Goal: Task Accomplishment & Management: Manage account settings

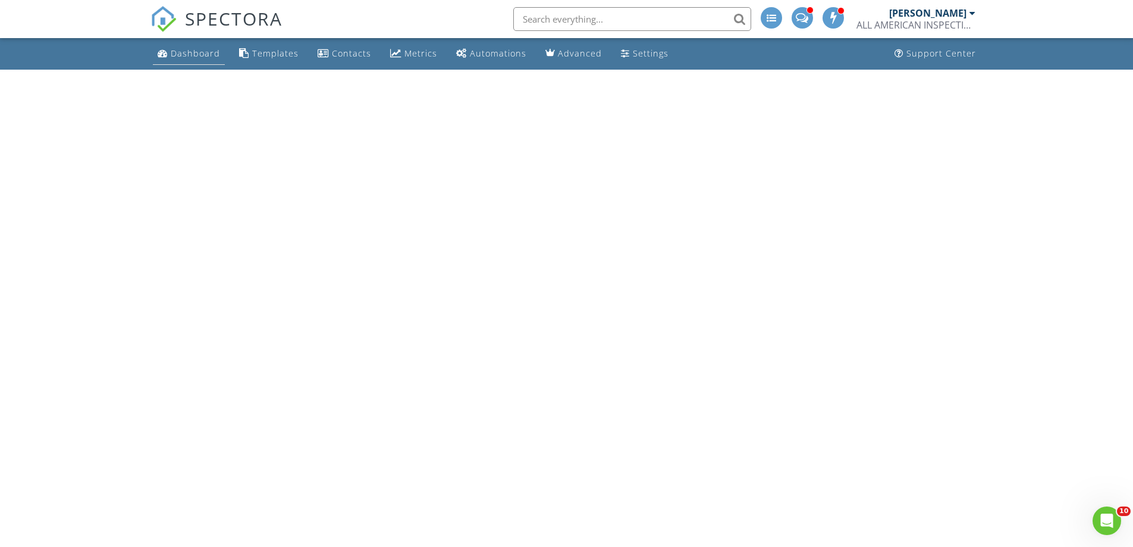
click at [192, 49] on div "Dashboard" at bounding box center [195, 53] width 49 height 11
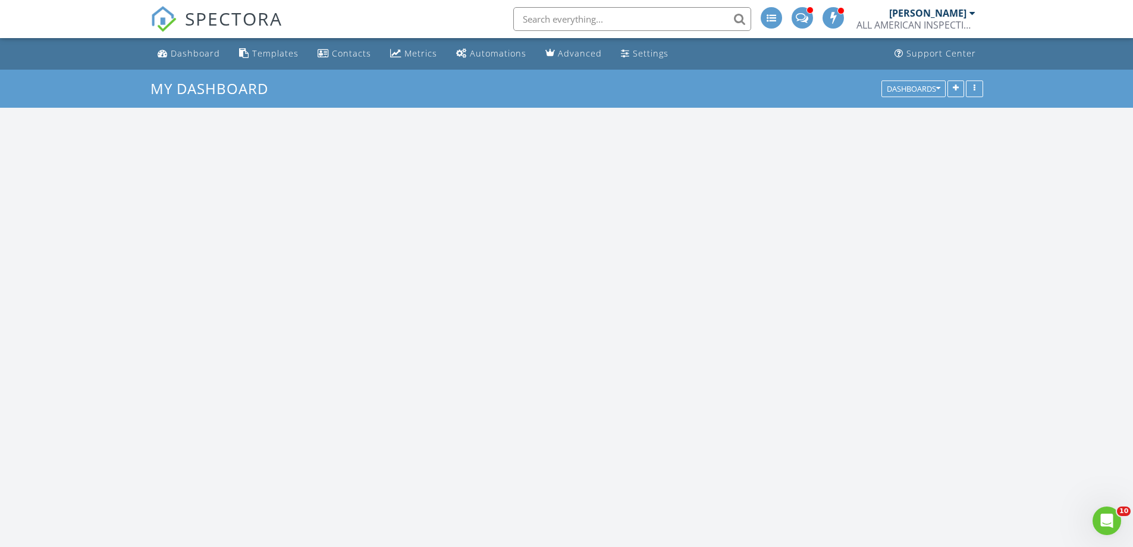
scroll to position [1101, 1151]
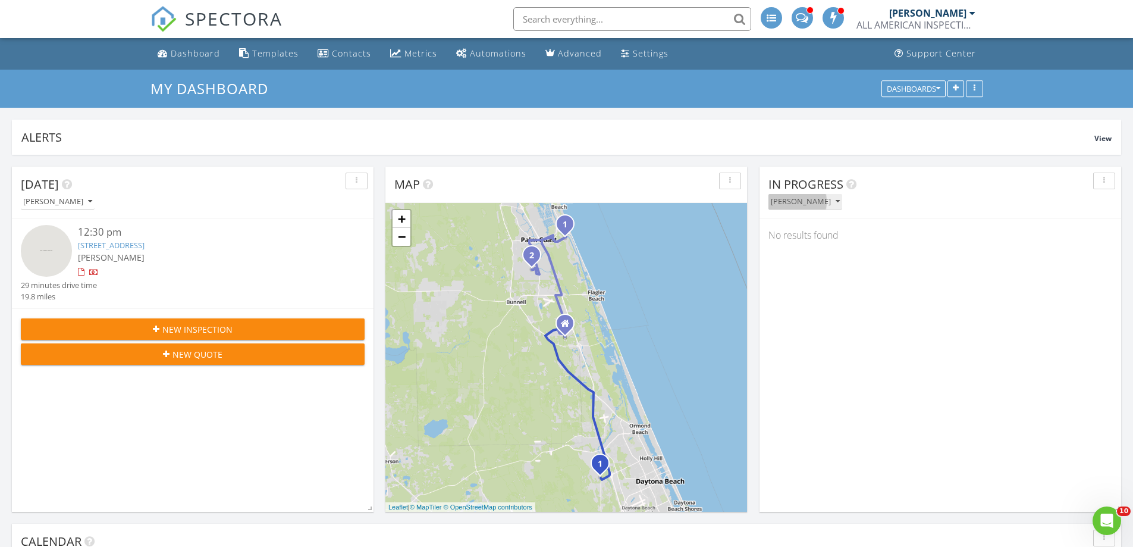
click at [803, 200] on div "[PERSON_NAME]" at bounding box center [805, 201] width 69 height 8
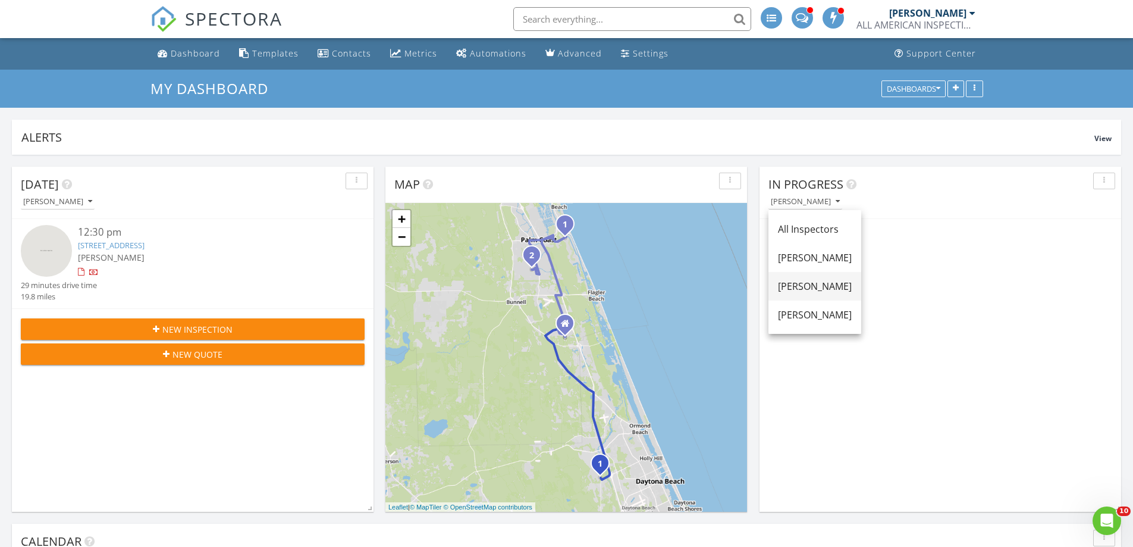
click at [821, 289] on div "[PERSON_NAME]" at bounding box center [815, 286] width 74 height 14
click at [863, 310] on link "7 Lago Vista Pl, Palm Coast, FL 32164" at bounding box center [830, 311] width 67 height 11
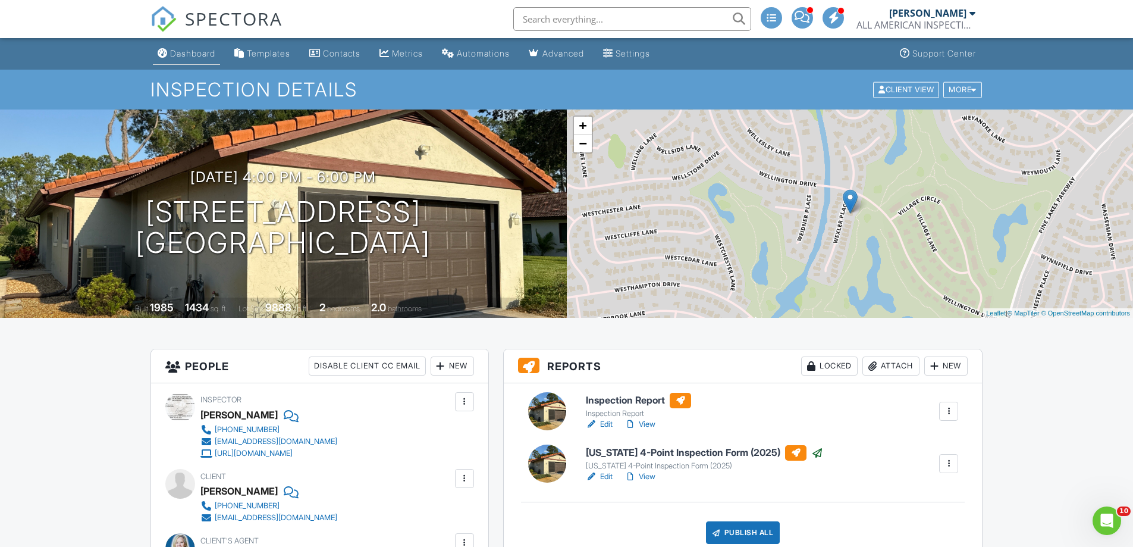
click at [196, 52] on div "Dashboard" at bounding box center [192, 53] width 45 height 10
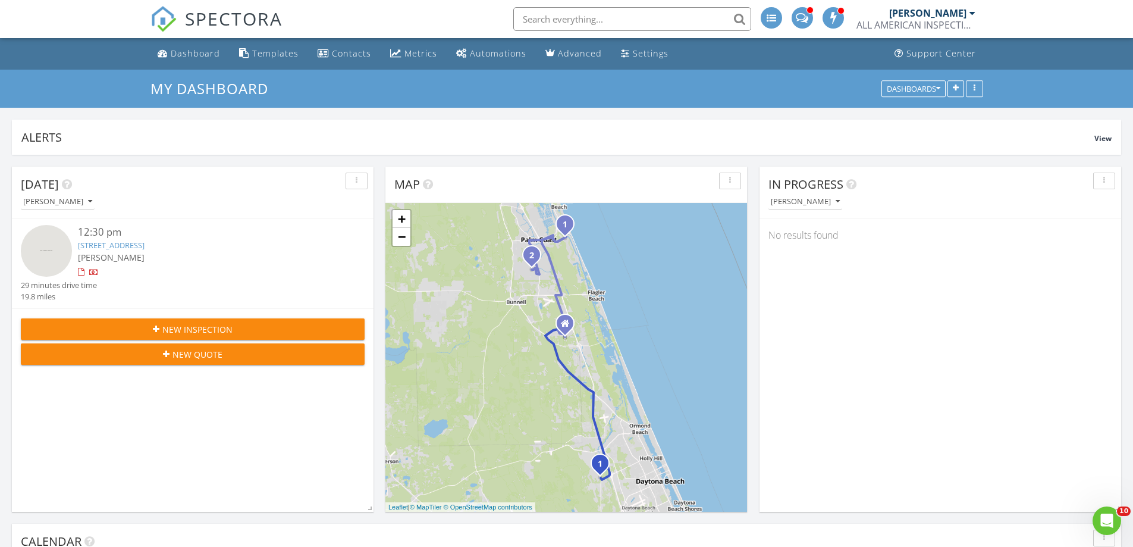
click at [826, 200] on div "[PERSON_NAME]" at bounding box center [944, 201] width 353 height 16
click at [815, 199] on div "[PERSON_NAME]" at bounding box center [805, 201] width 69 height 8
click at [815, 293] on link "[PERSON_NAME]" at bounding box center [814, 286] width 93 height 29
click at [863, 241] on link "475 Spruceview Drive , Port Orange, FL 32127" at bounding box center [830, 245] width 67 height 11
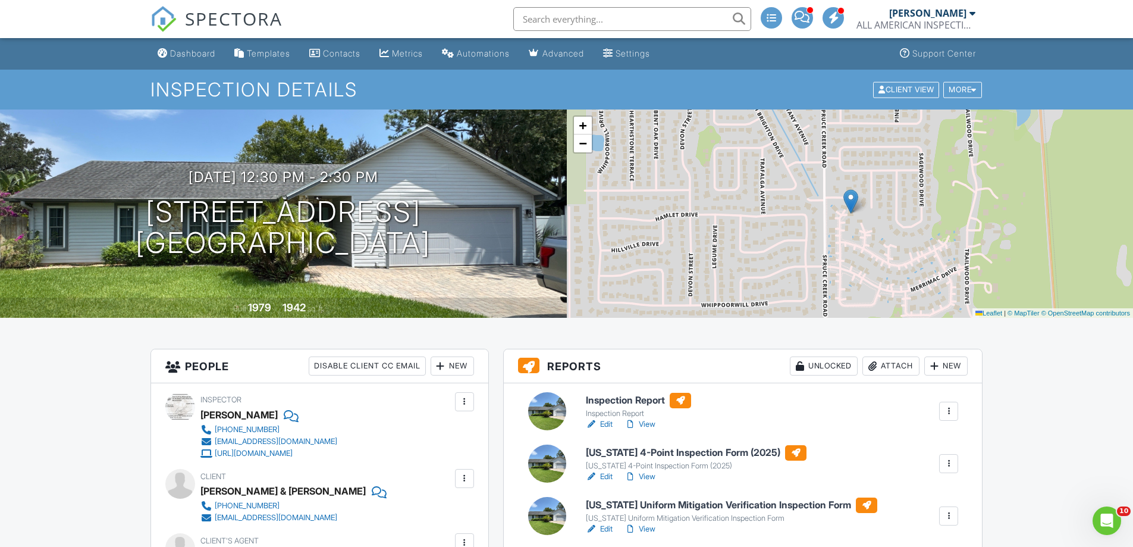
click at [192, 51] on div "Dashboard" at bounding box center [192, 53] width 45 height 10
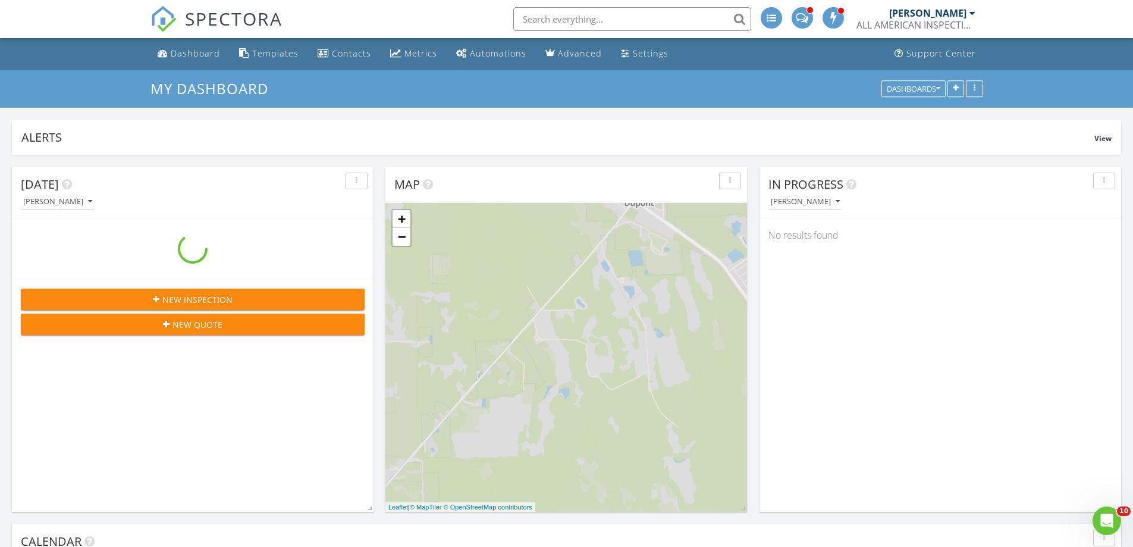
scroll to position [1101, 1151]
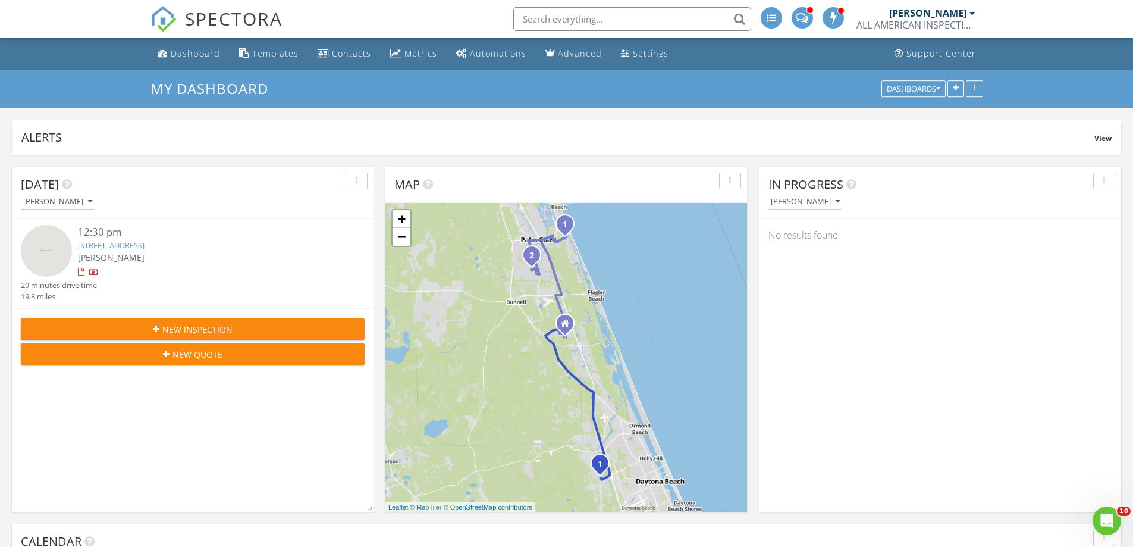
click at [944, 21] on div "ALL AMERICAN INSPECTION SERVICES" at bounding box center [915, 25] width 119 height 12
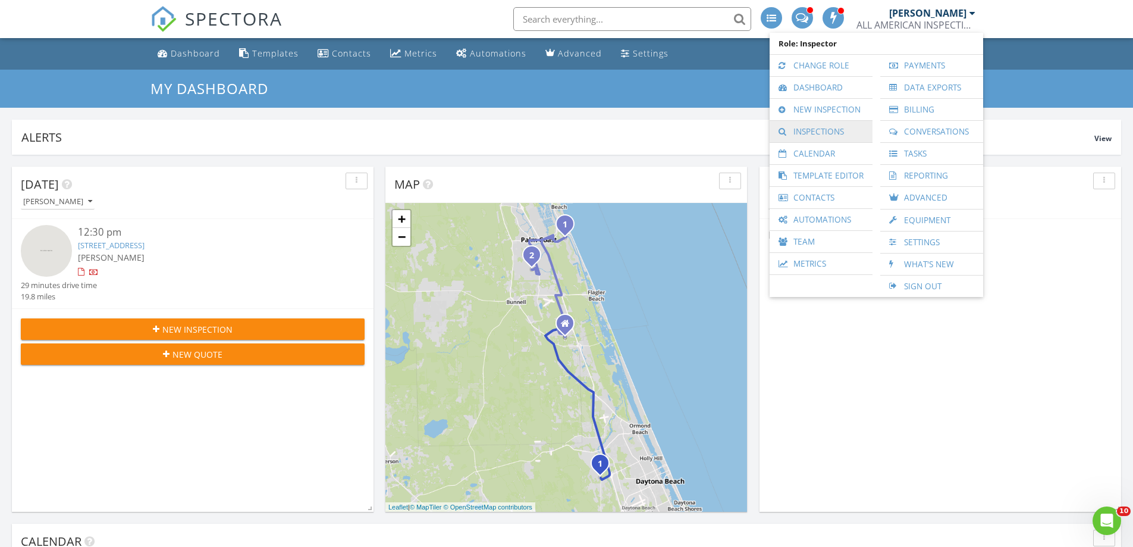
click at [836, 131] on link "Inspections" at bounding box center [820, 131] width 91 height 21
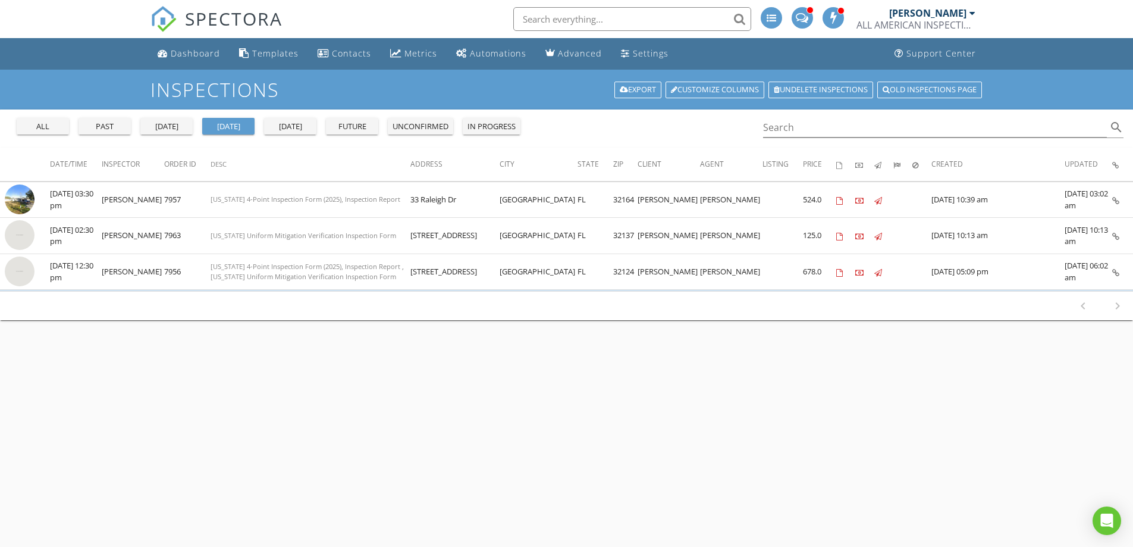
click at [122, 125] on div "past" at bounding box center [104, 127] width 43 height 12
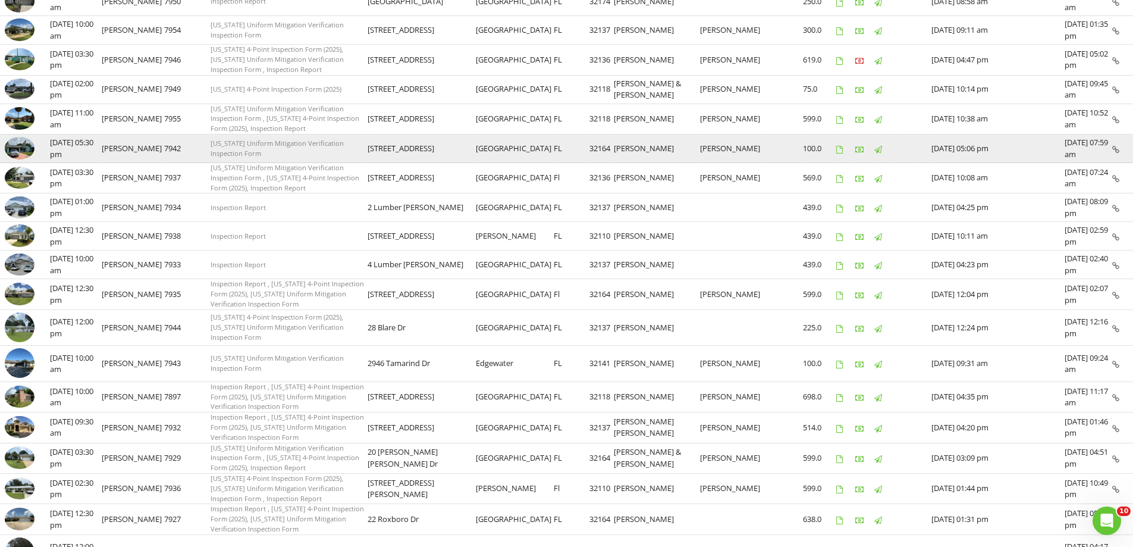
scroll to position [271, 0]
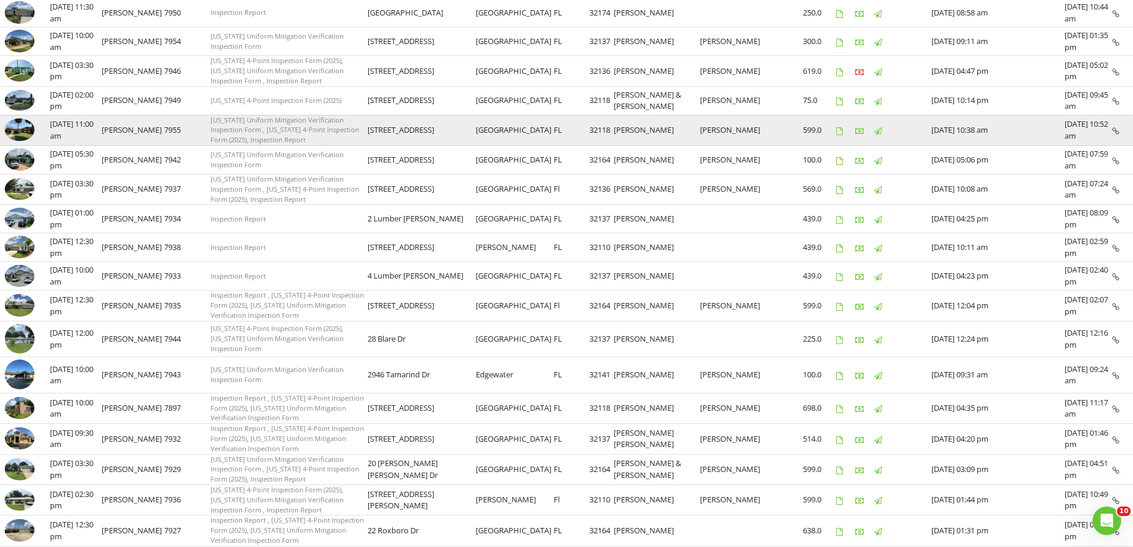
click at [26, 127] on img at bounding box center [20, 129] width 30 height 23
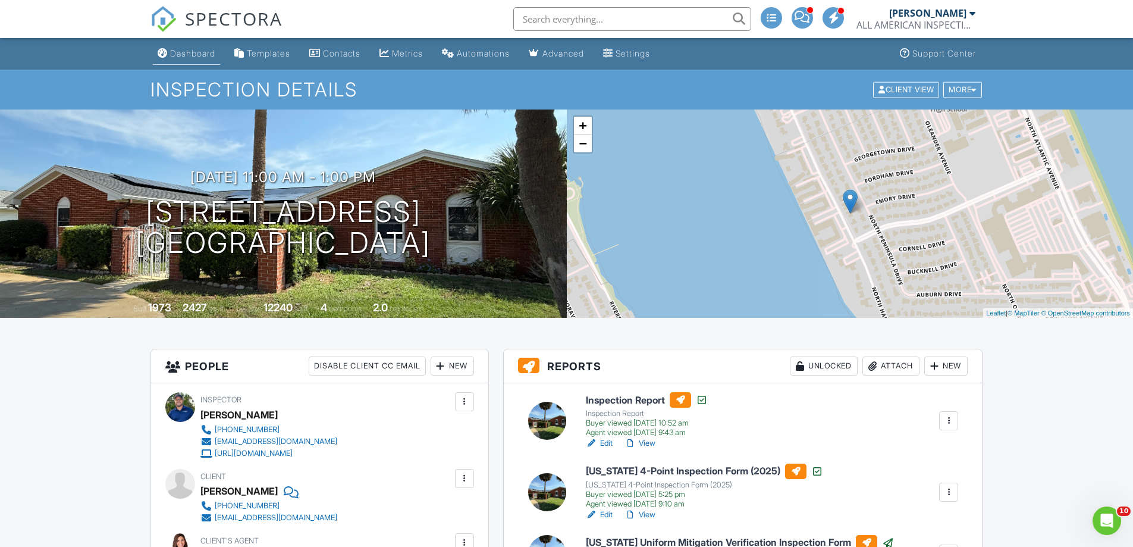
click at [196, 59] on link "Dashboard" at bounding box center [186, 54] width 67 height 22
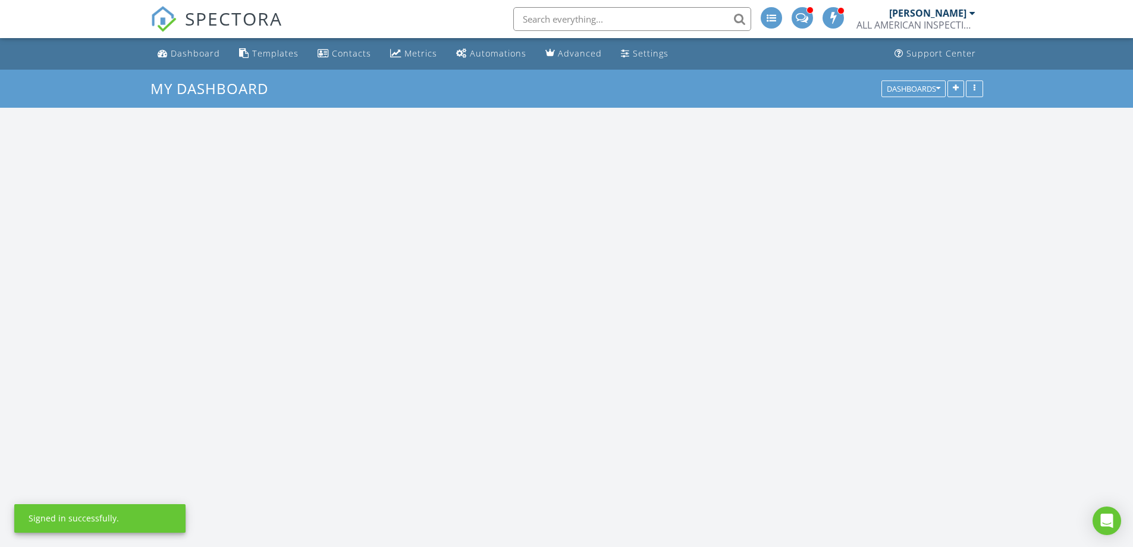
scroll to position [1101, 1151]
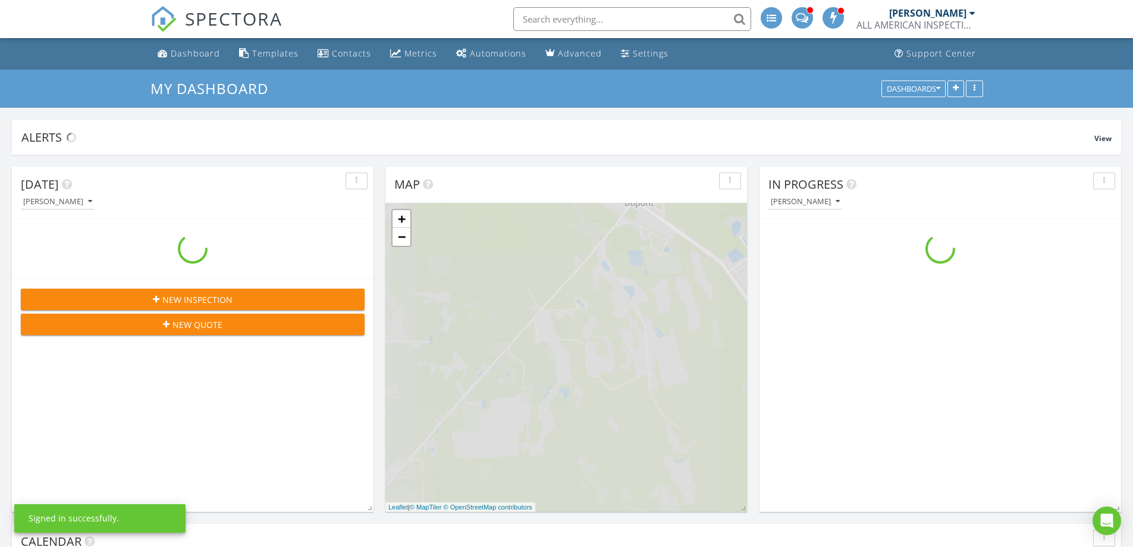
click at [638, 10] on input "text" at bounding box center [632, 19] width 238 height 24
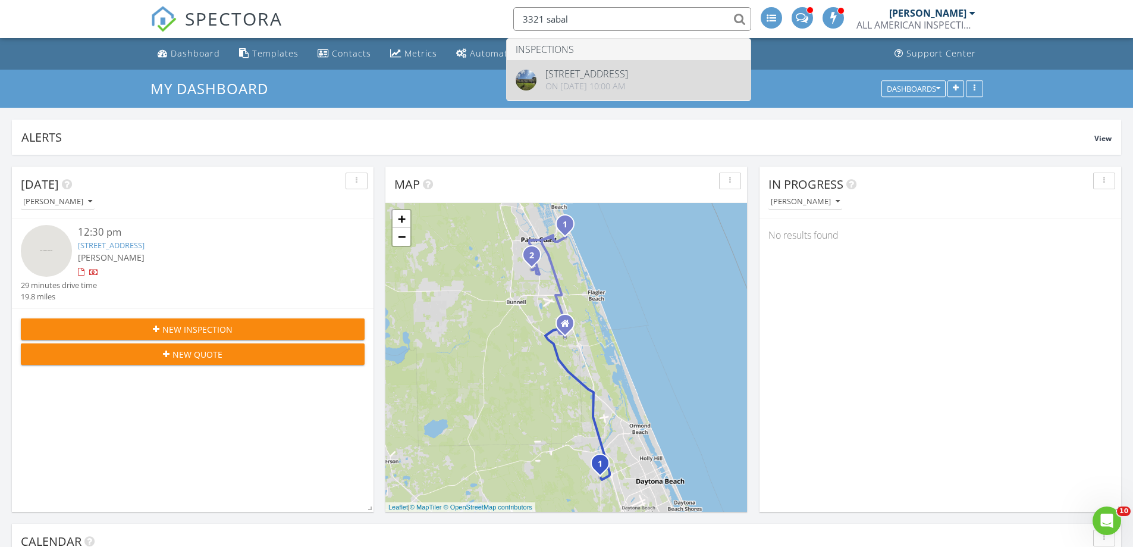
type input "3321 sabal"
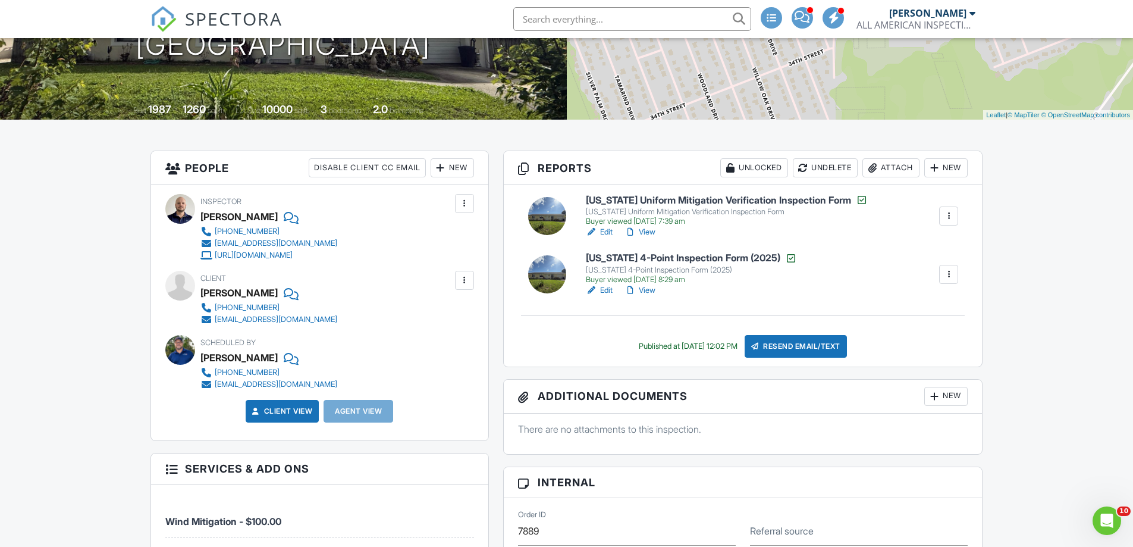
click at [604, 287] on link "Edit" at bounding box center [599, 290] width 27 height 12
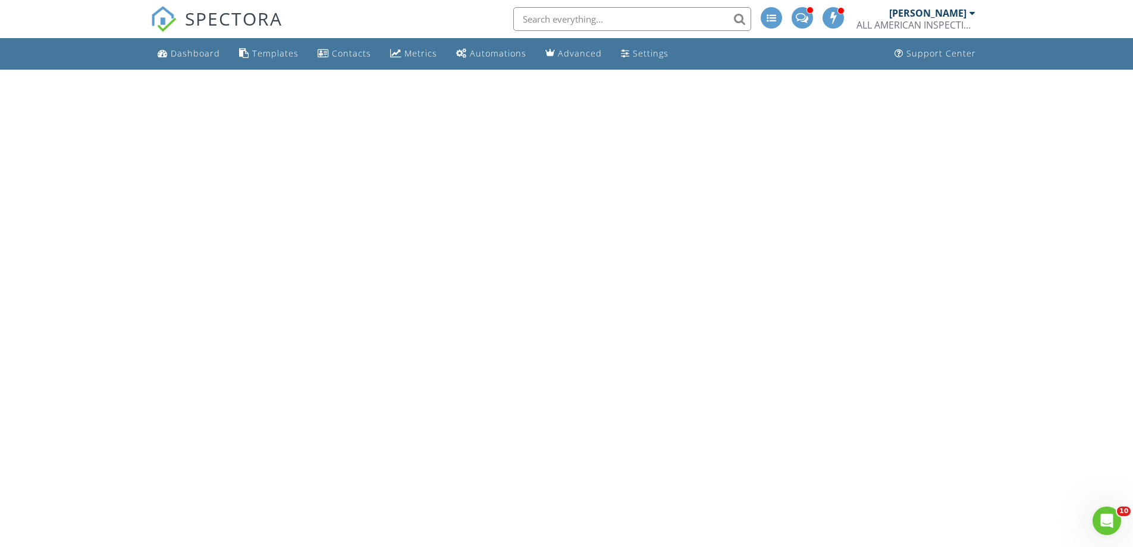
click at [621, 27] on input "text" at bounding box center [632, 19] width 238 height 24
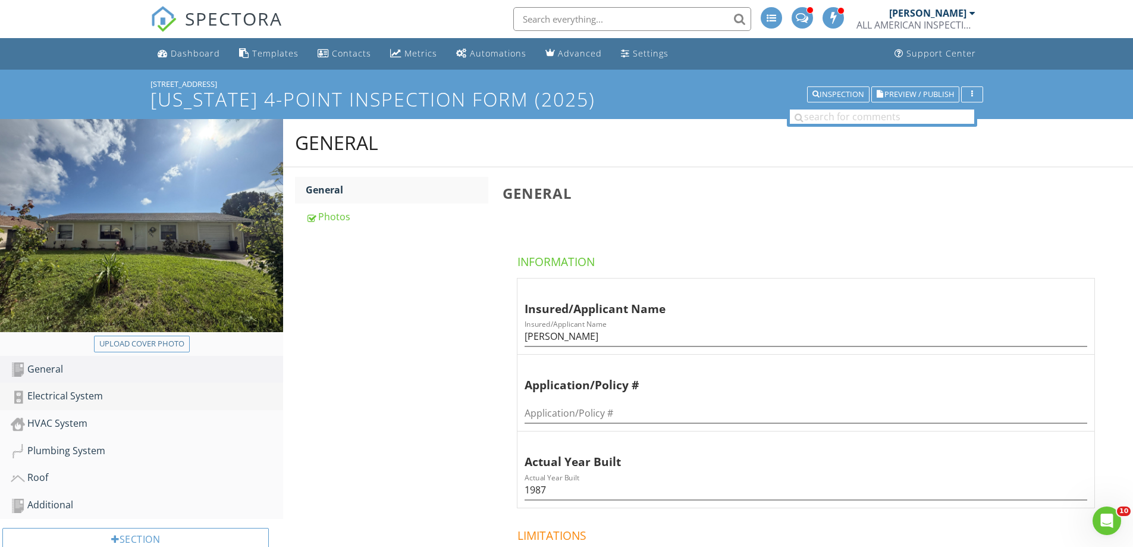
click at [165, 386] on link "Electrical System" at bounding box center [147, 395] width 272 height 27
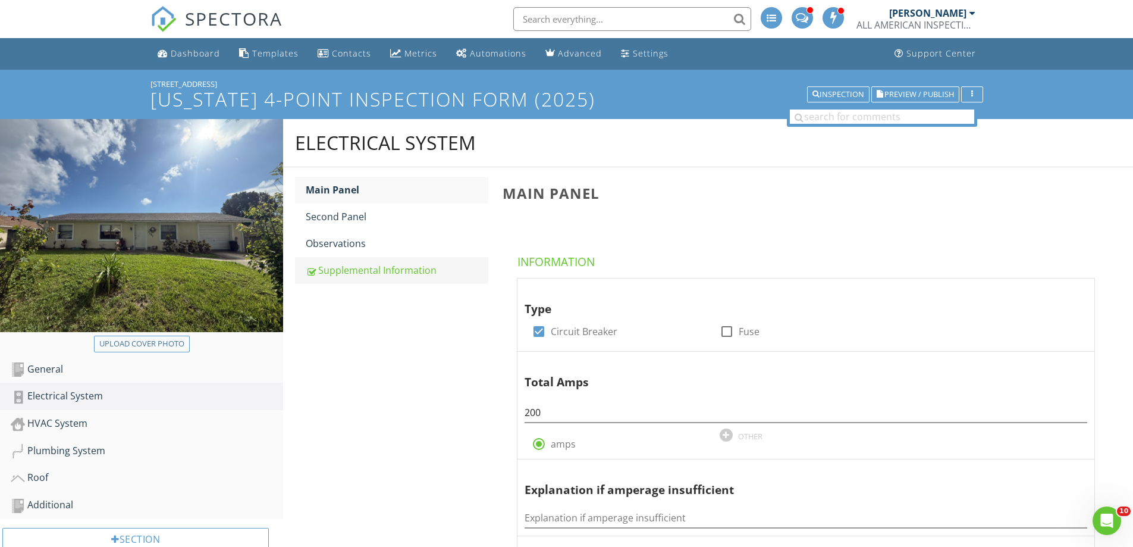
click at [351, 257] on link "Supplemental Information" at bounding box center [397, 270] width 183 height 26
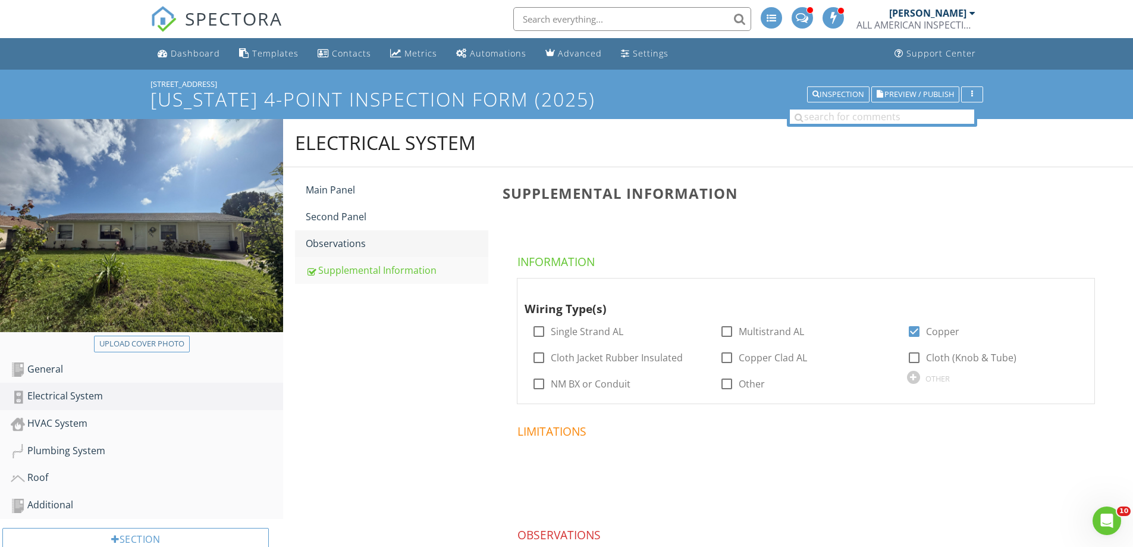
click at [347, 241] on div "Observations" at bounding box center [397, 243] width 183 height 14
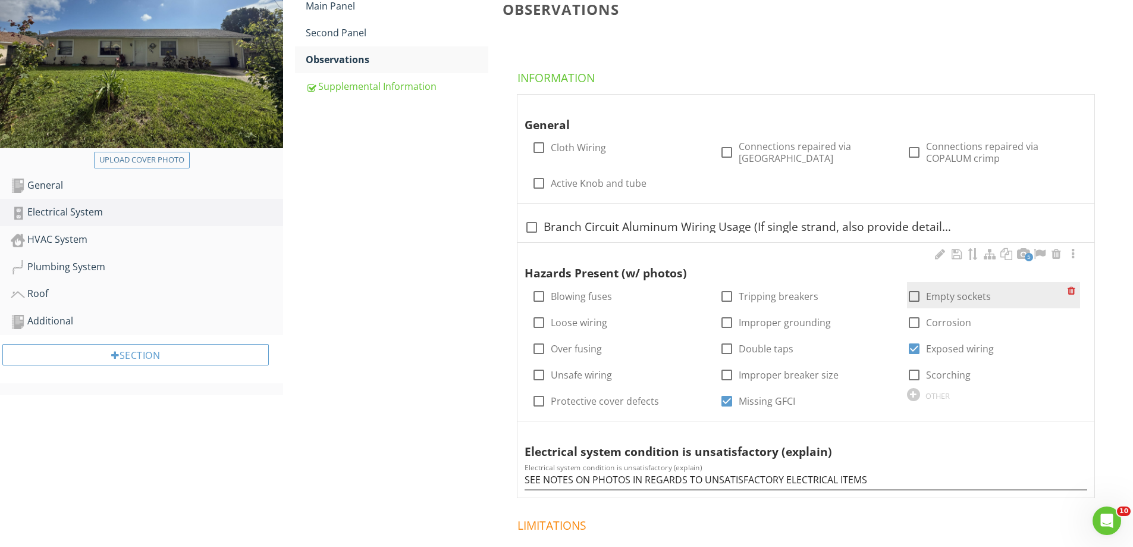
scroll to position [172, 0]
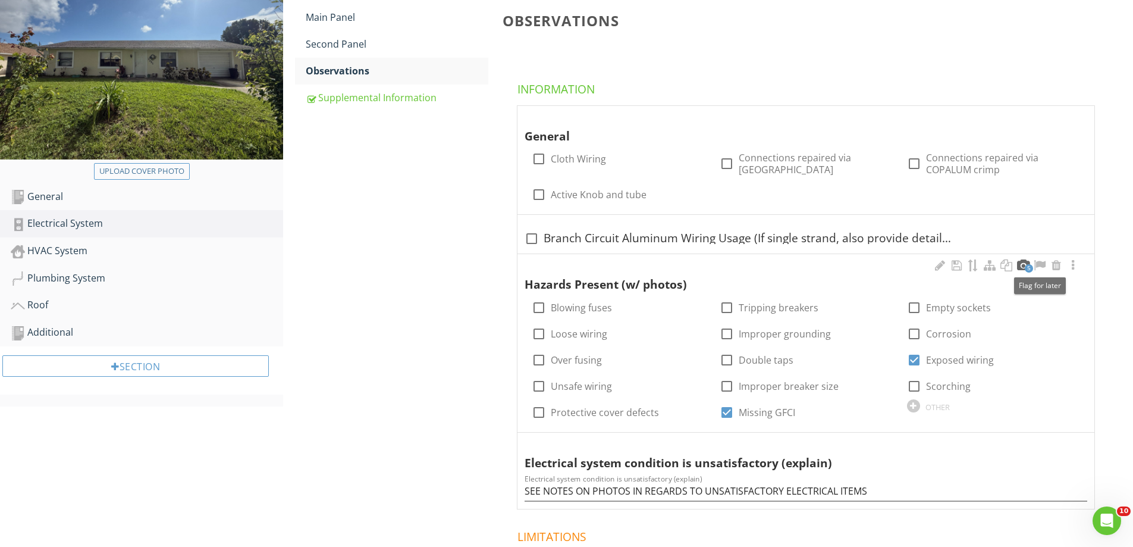
click at [1019, 270] on div at bounding box center [1023, 265] width 14 height 12
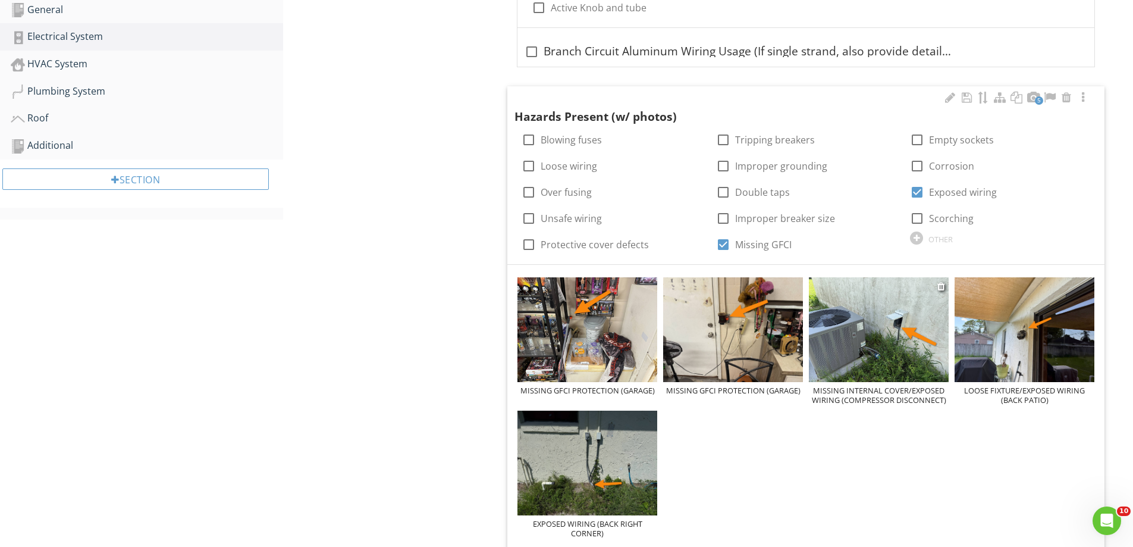
scroll to position [370, 0]
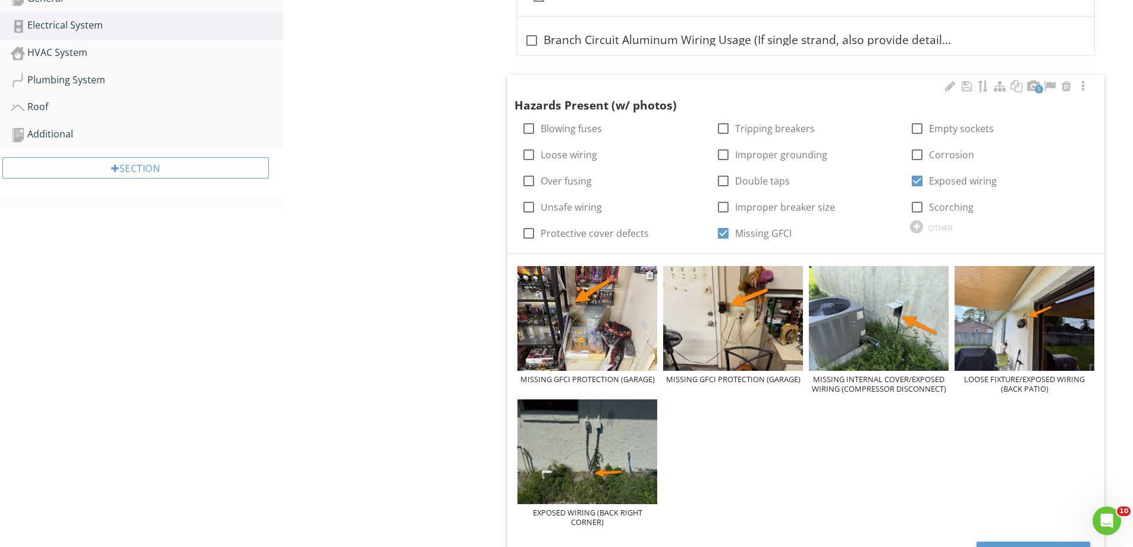
click at [614, 336] on img at bounding box center [587, 318] width 140 height 105
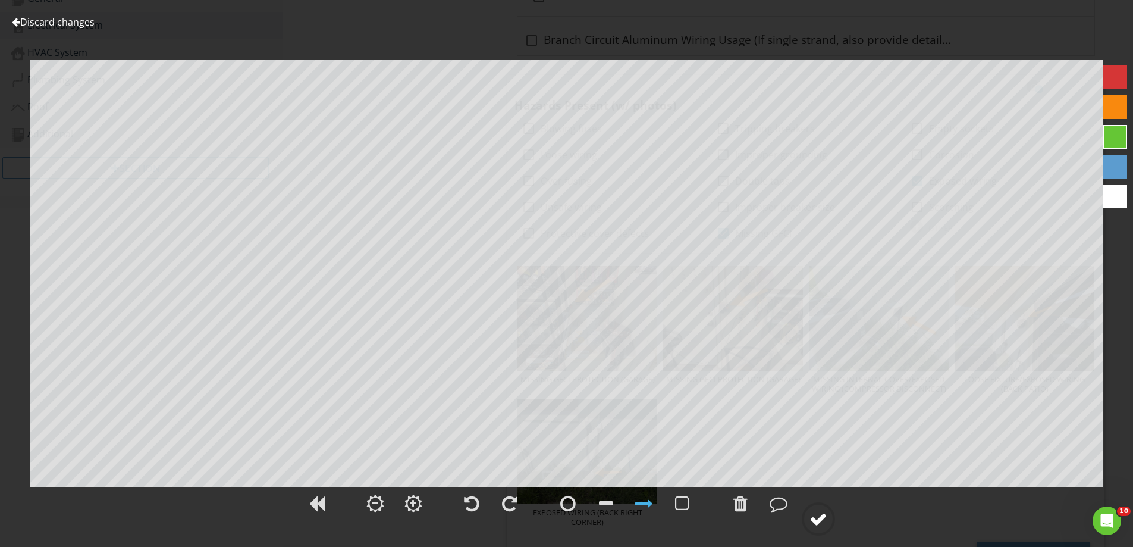
click at [822, 514] on div at bounding box center [818, 519] width 18 height 18
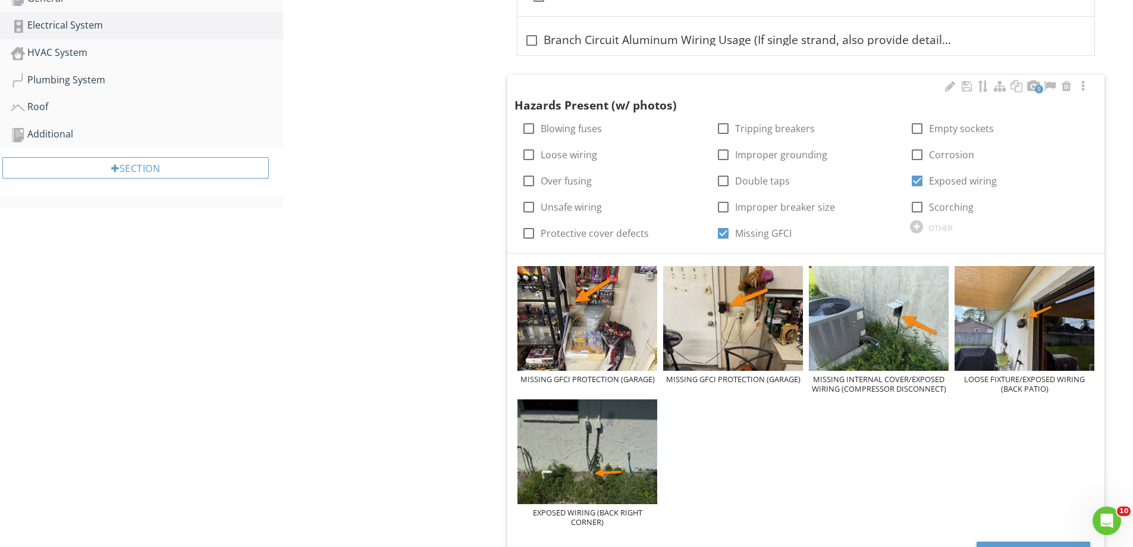
click at [649, 272] on div at bounding box center [650, 275] width 8 height 10
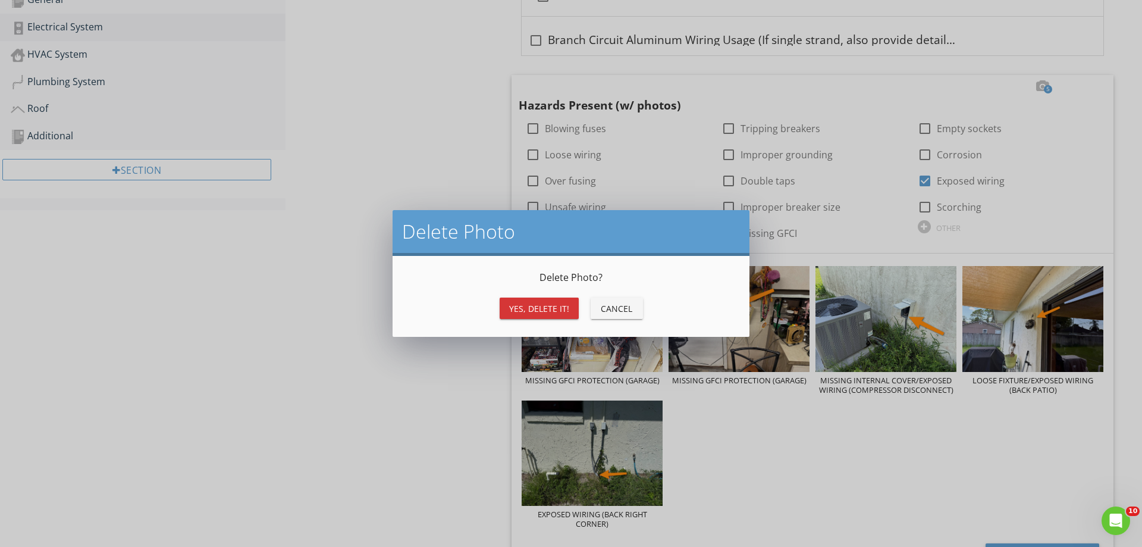
click at [558, 312] on div "Yes, Delete it!" at bounding box center [539, 308] width 60 height 12
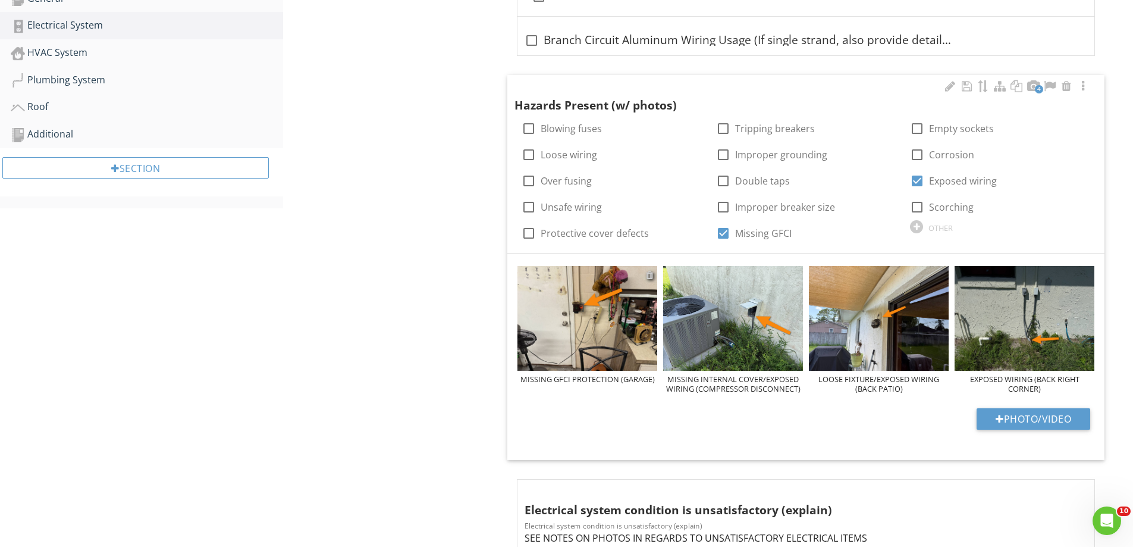
click at [652, 272] on div at bounding box center [650, 275] width 8 height 10
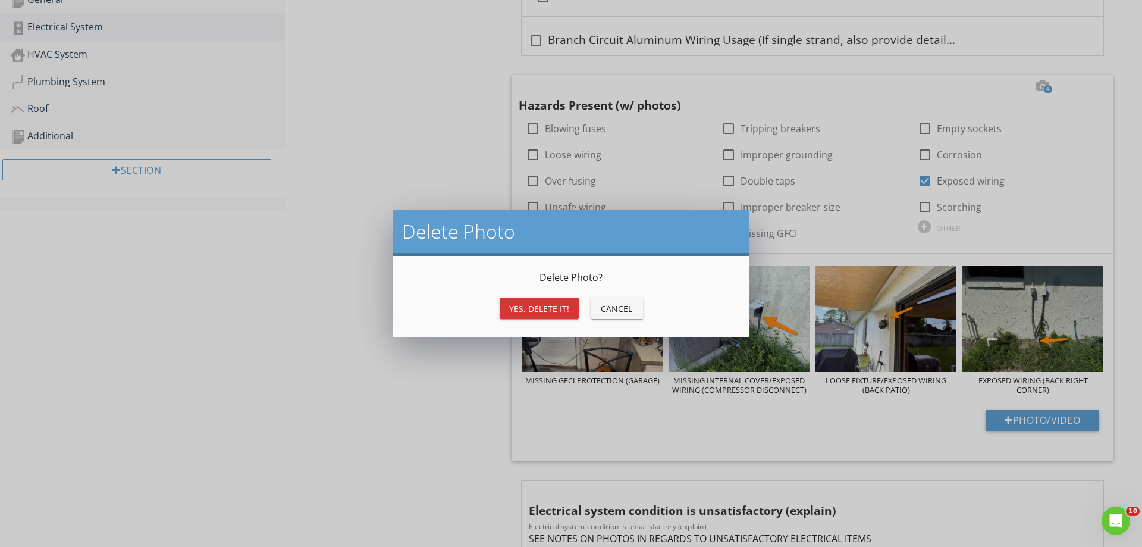
click at [561, 311] on div "Yes, Delete it!" at bounding box center [539, 308] width 60 height 12
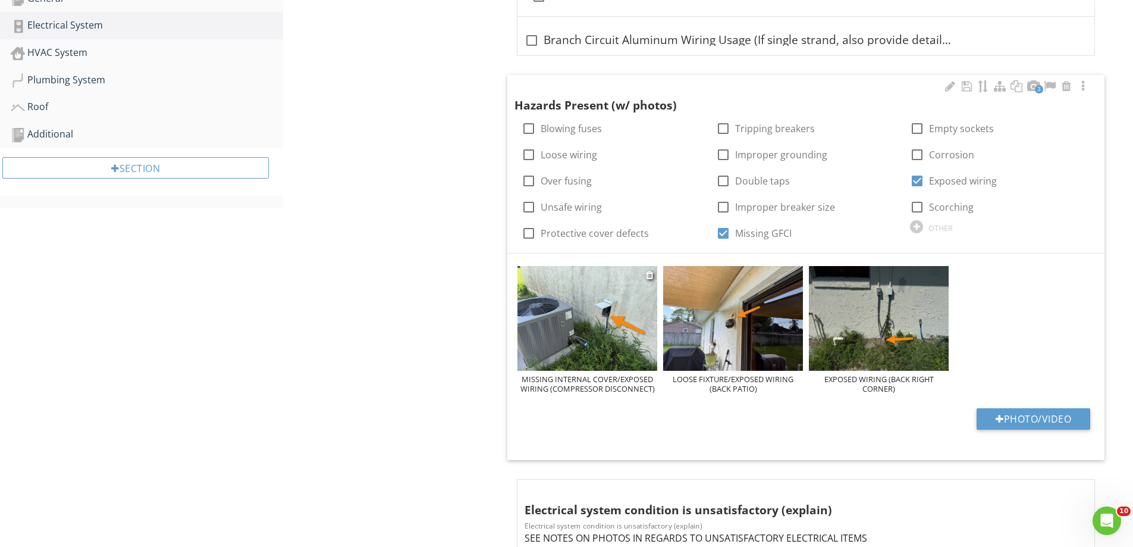
click at [626, 352] on img at bounding box center [587, 318] width 140 height 105
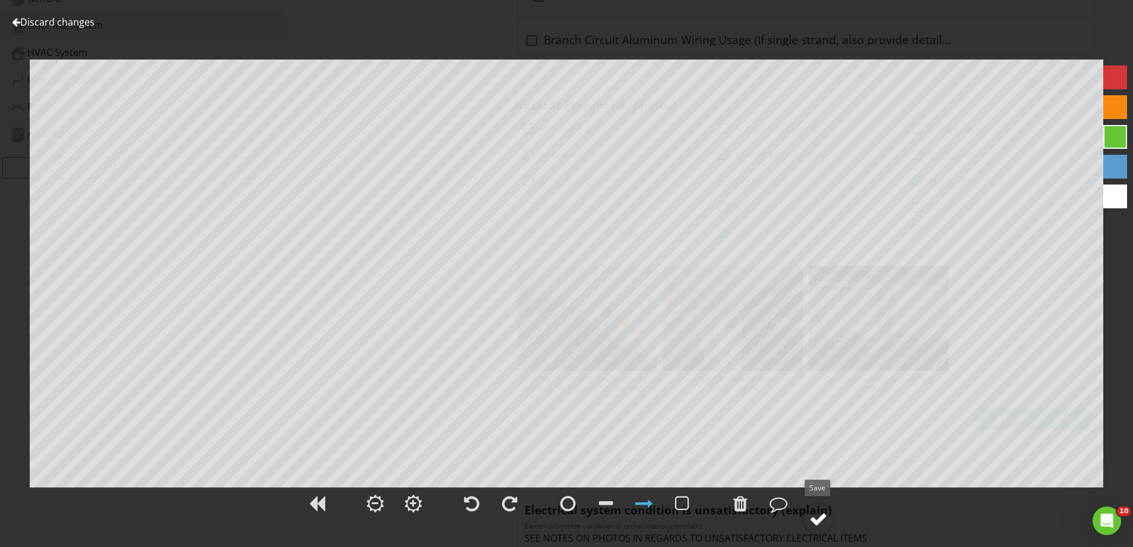
click at [821, 511] on div at bounding box center [818, 519] width 18 height 18
click at [818, 517] on div at bounding box center [818, 519] width 18 height 18
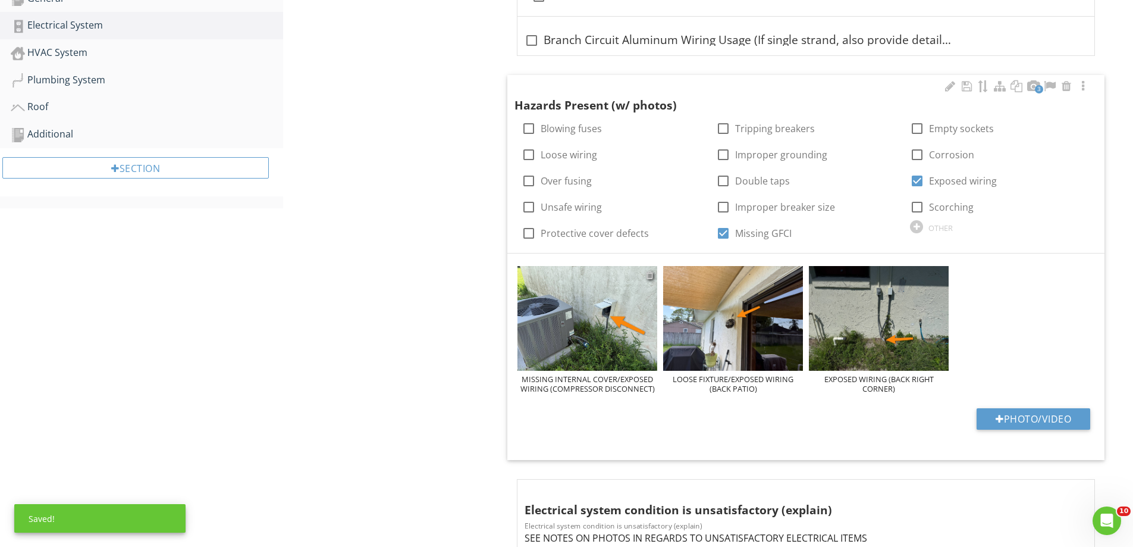
click at [651, 276] on div at bounding box center [650, 275] width 8 height 10
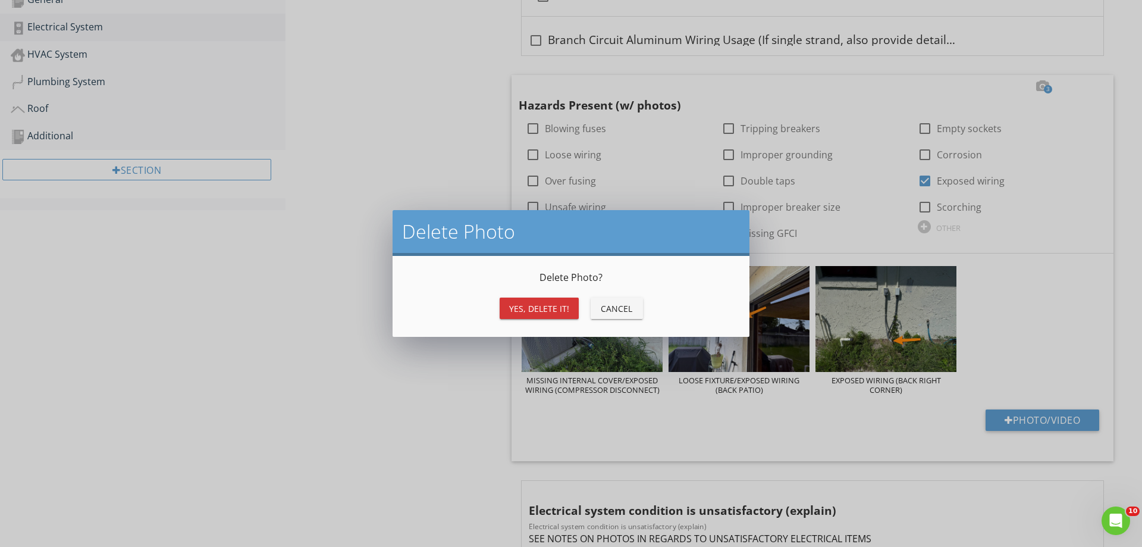
click at [567, 309] on div "Yes, Delete it!" at bounding box center [539, 308] width 60 height 12
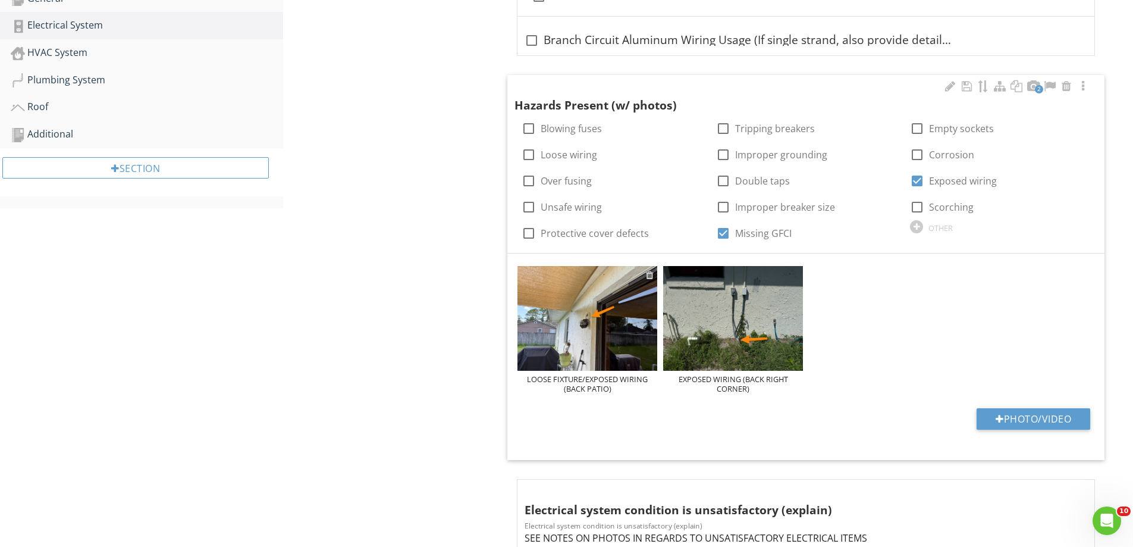
click at [651, 272] on div at bounding box center [650, 275] width 8 height 10
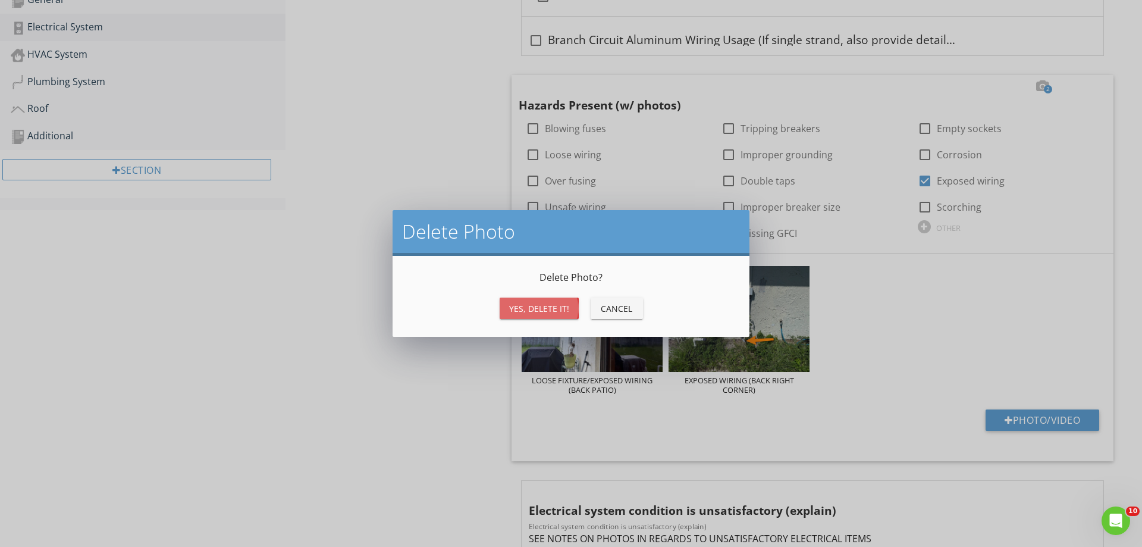
click at [551, 303] on div "Yes, Delete it!" at bounding box center [539, 308] width 60 height 12
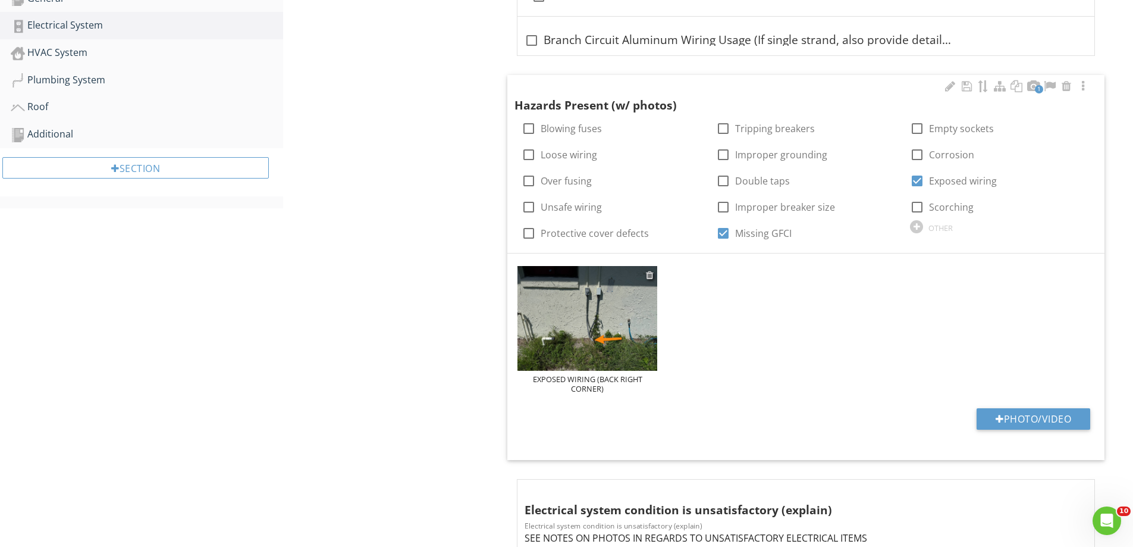
click at [651, 272] on div at bounding box center [650, 275] width 8 height 10
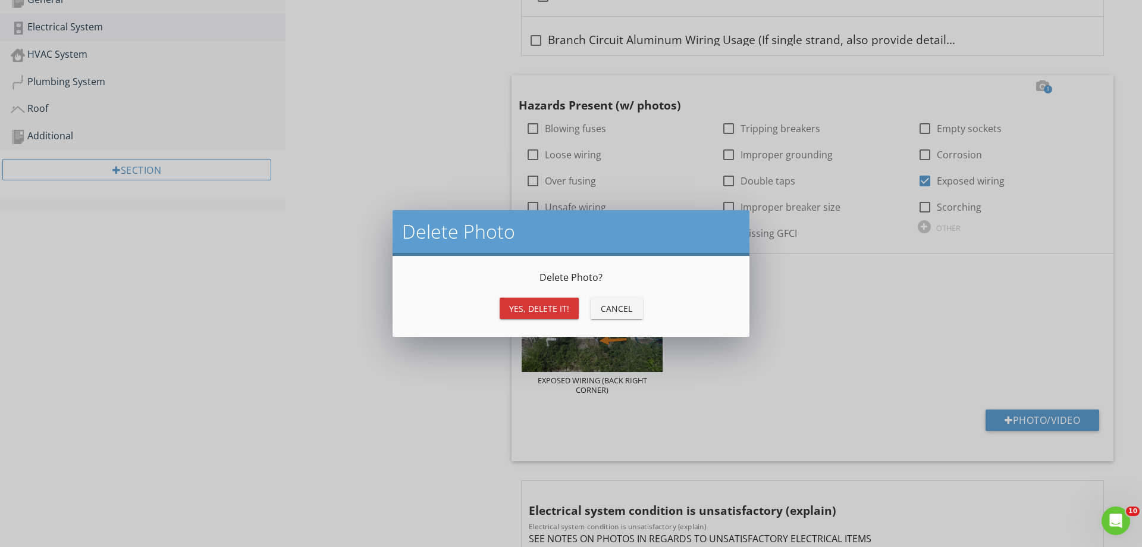
click at [570, 297] on button "Yes, Delete it!" at bounding box center [539, 307] width 79 height 21
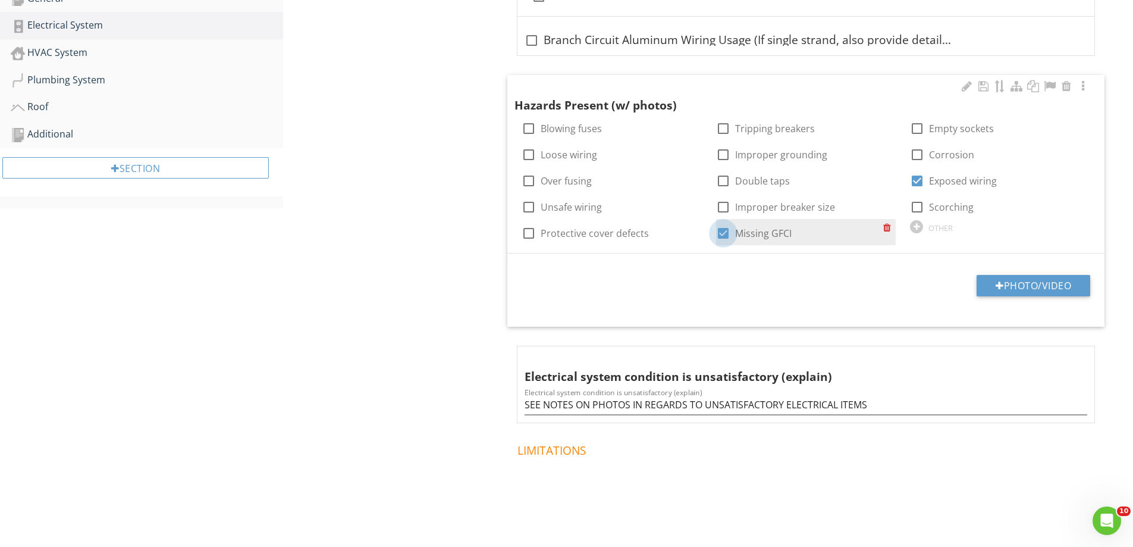
click at [723, 234] on div at bounding box center [723, 233] width 20 height 20
checkbox input "false"
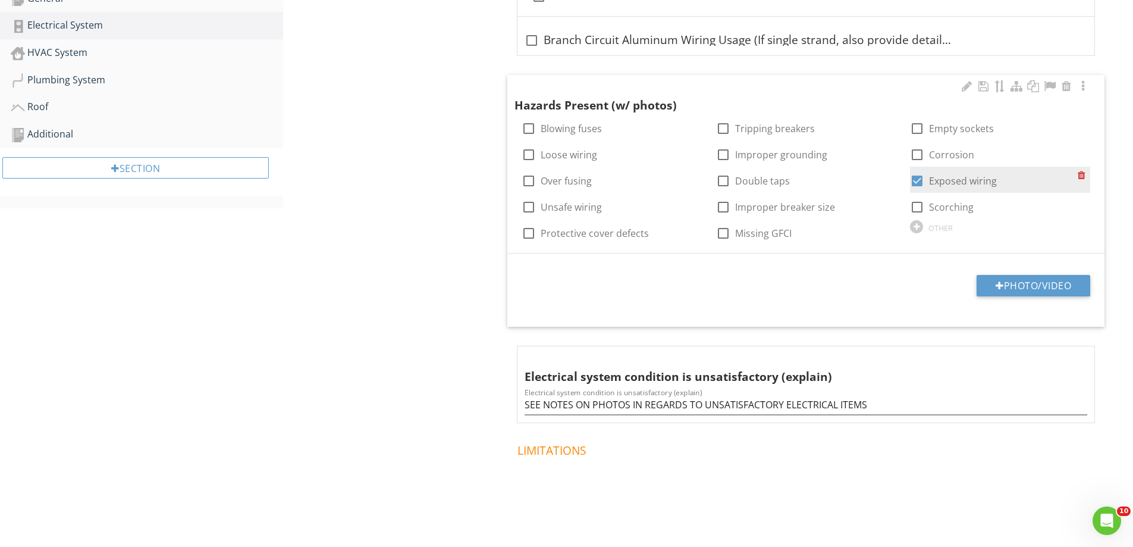
click at [921, 178] on div at bounding box center [917, 181] width 20 height 20
checkbox input "false"
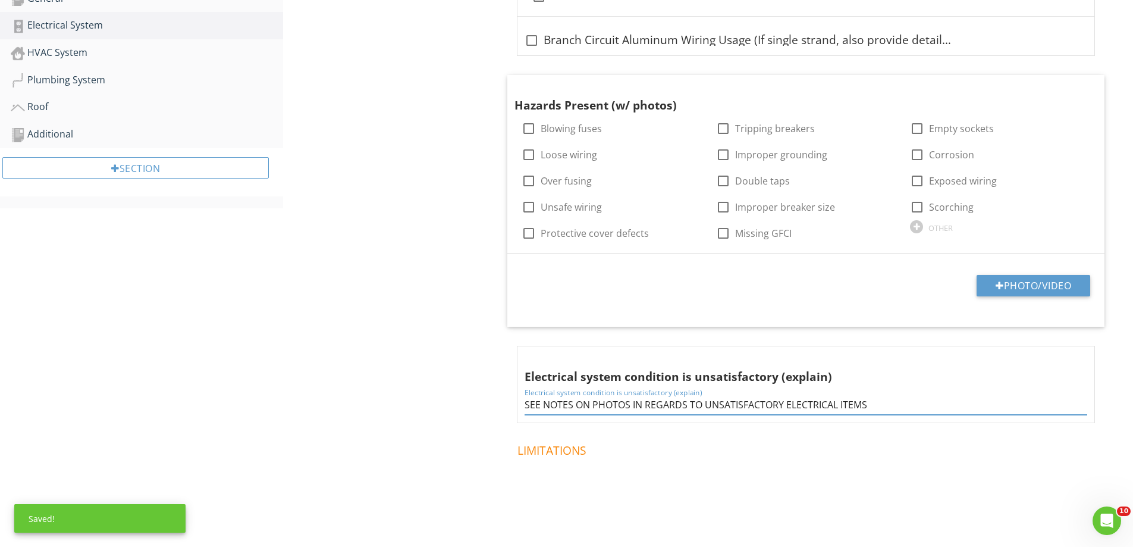
drag, startPoint x: 895, startPoint y: 393, endPoint x: 470, endPoint y: 401, distance: 424.7
click at [470, 401] on div "Electrical System Main Panel Second Panel Observations Supplemental Information…" at bounding box center [708, 203] width 850 height 910
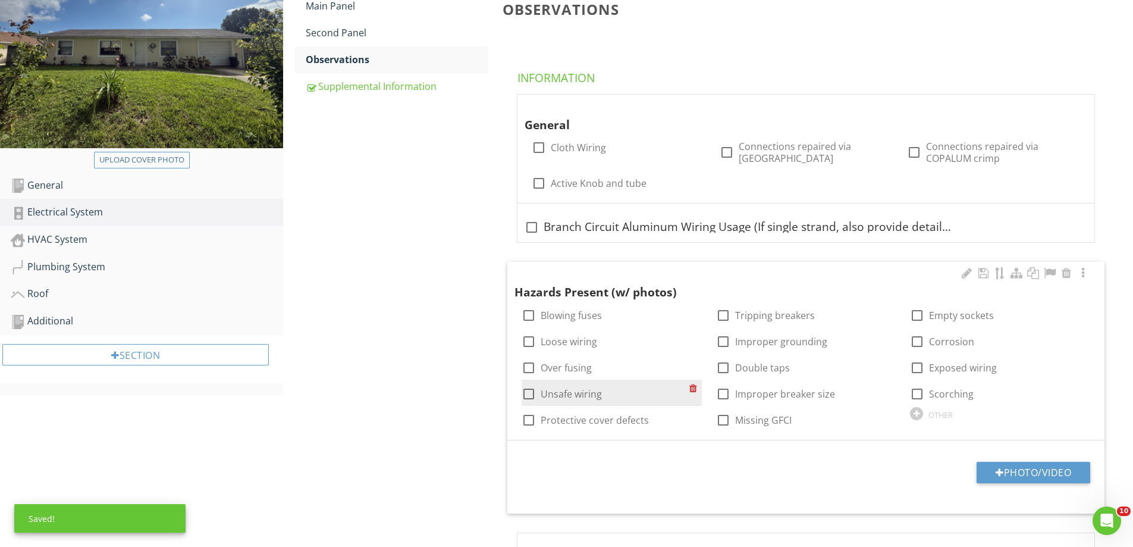
scroll to position [172, 0]
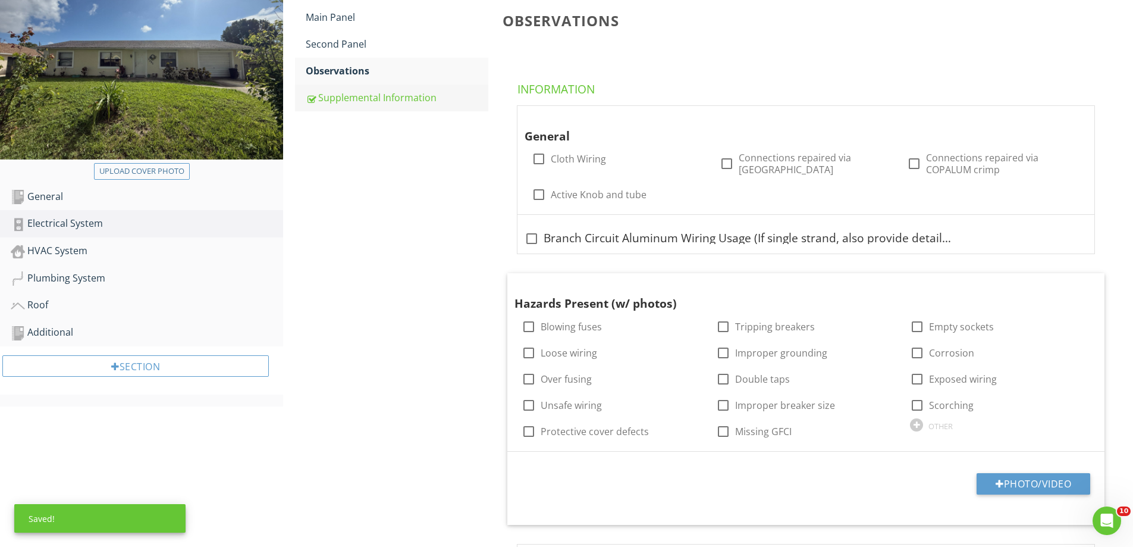
click at [400, 99] on div "Supplemental Information" at bounding box center [397, 97] width 183 height 14
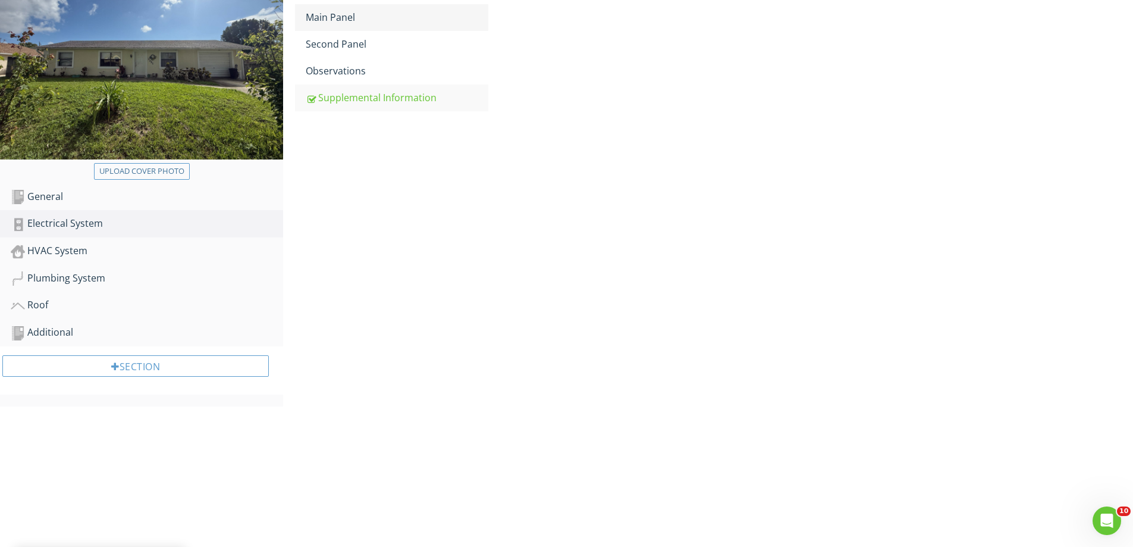
scroll to position [93, 0]
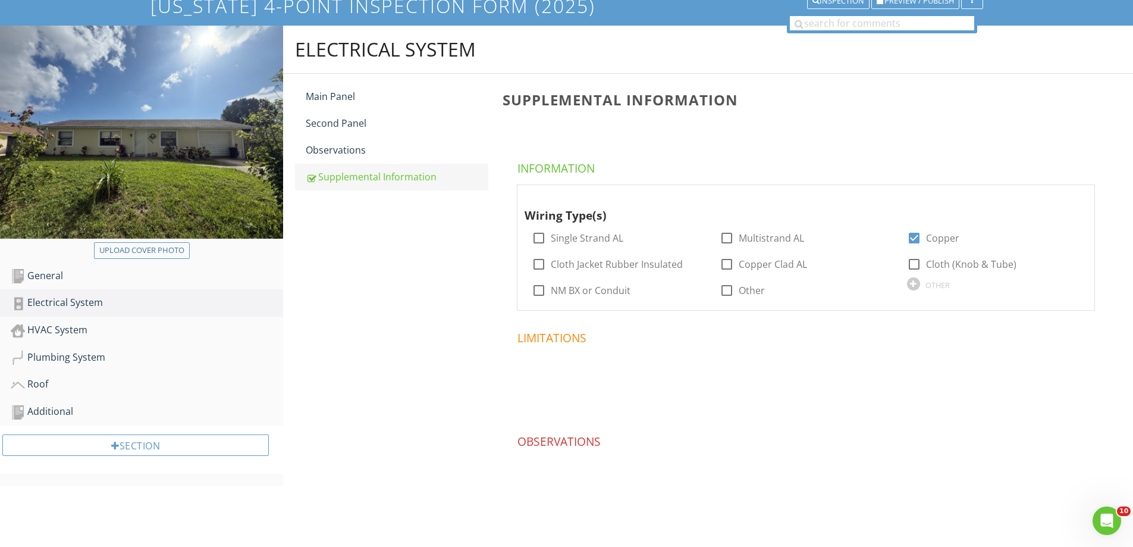
click at [352, 98] on div "Main Panel" at bounding box center [397, 96] width 183 height 14
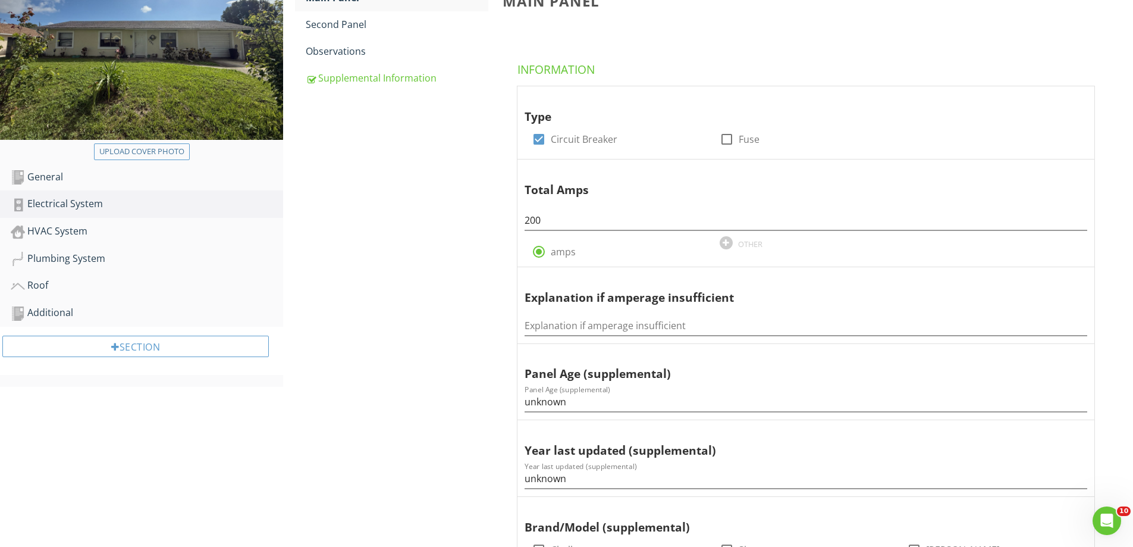
scroll to position [198, 0]
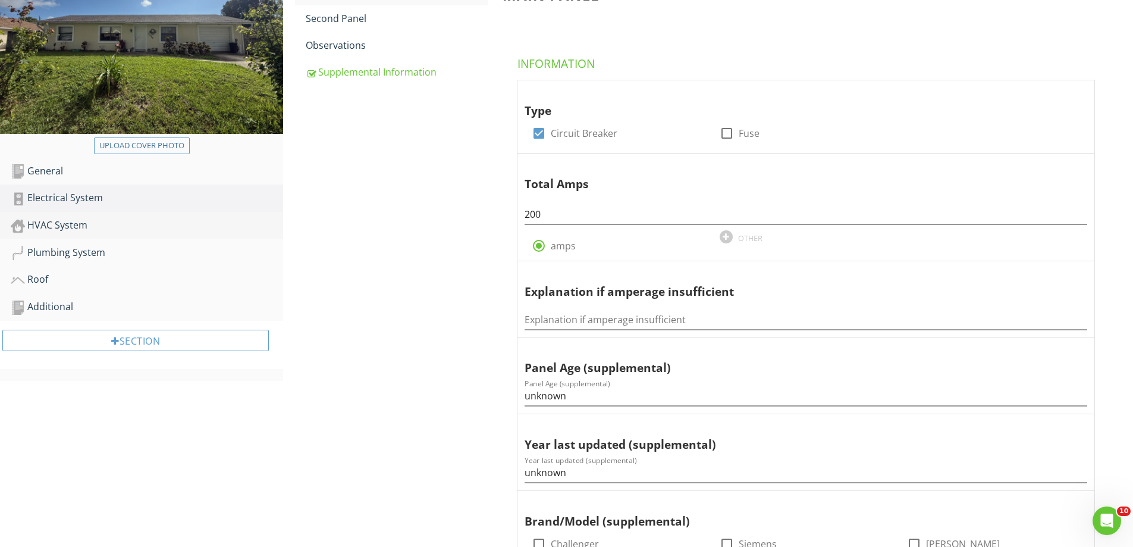
click at [208, 224] on div "HVAC System" at bounding box center [147, 225] width 272 height 15
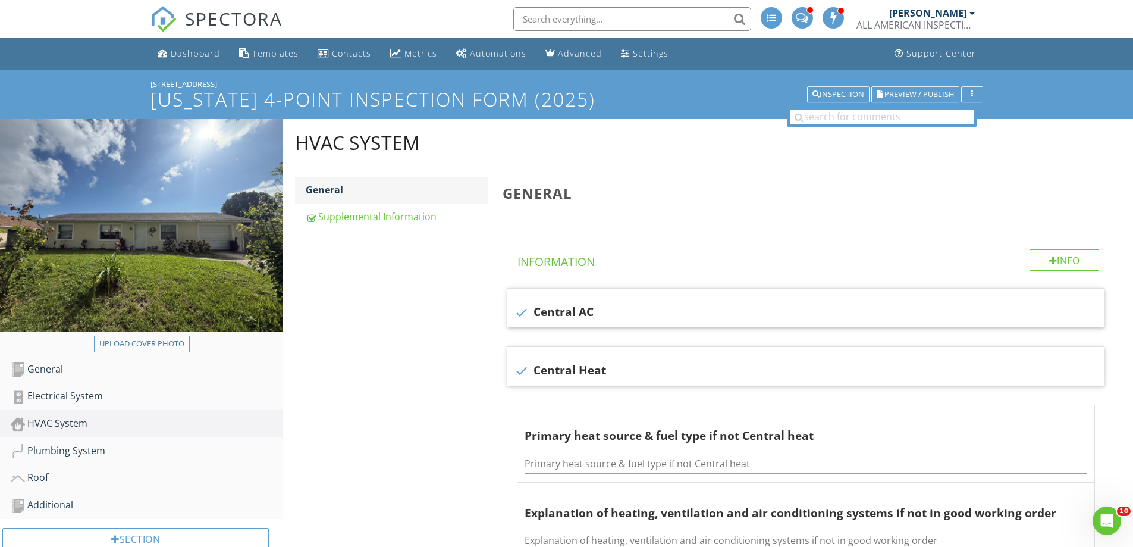
click at [360, 196] on div "General" at bounding box center [397, 190] width 183 height 14
click at [369, 219] on div "Supplemental Information" at bounding box center [397, 216] width 183 height 14
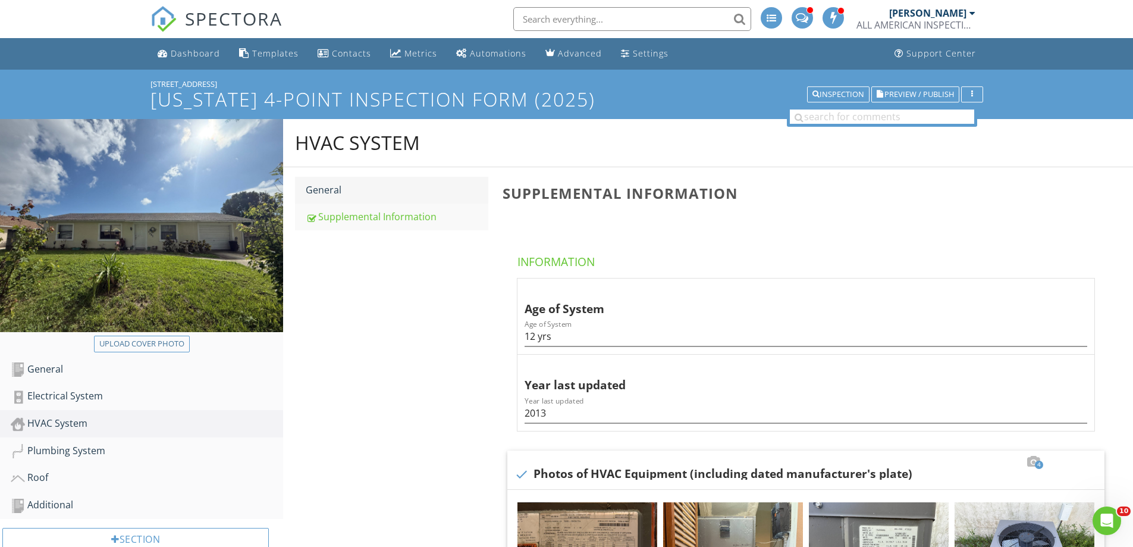
click at [359, 187] on div "General" at bounding box center [397, 190] width 183 height 14
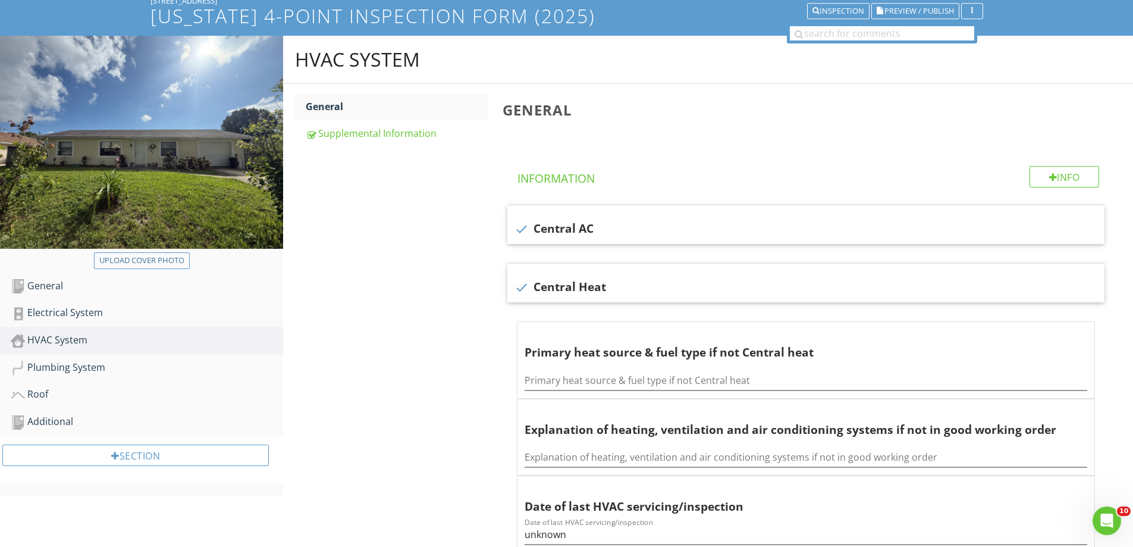
scroll to position [71, 0]
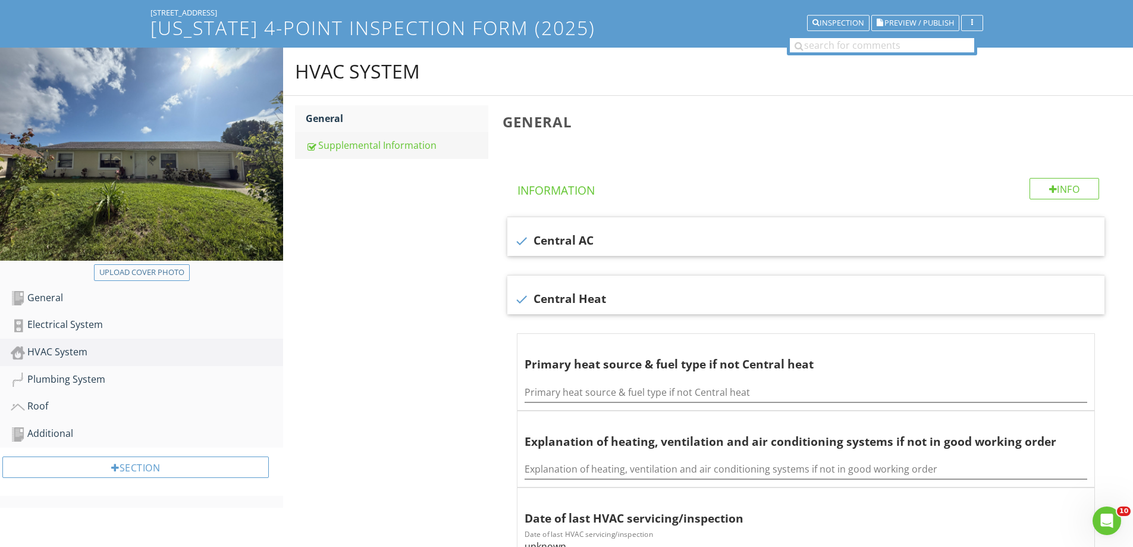
click at [400, 145] on div "Supplemental Information" at bounding box center [397, 145] width 183 height 14
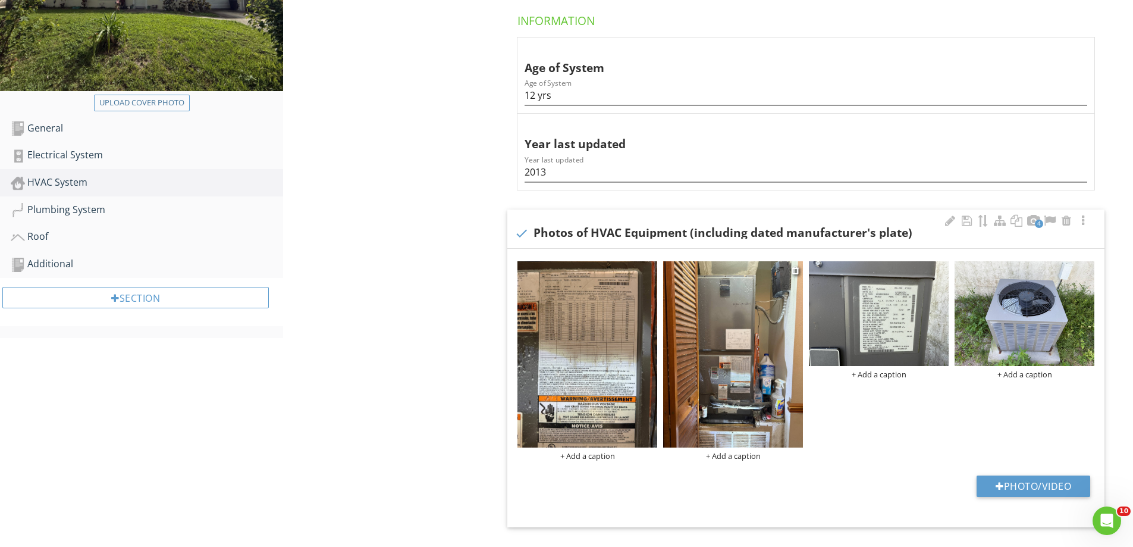
scroll to position [270, 0]
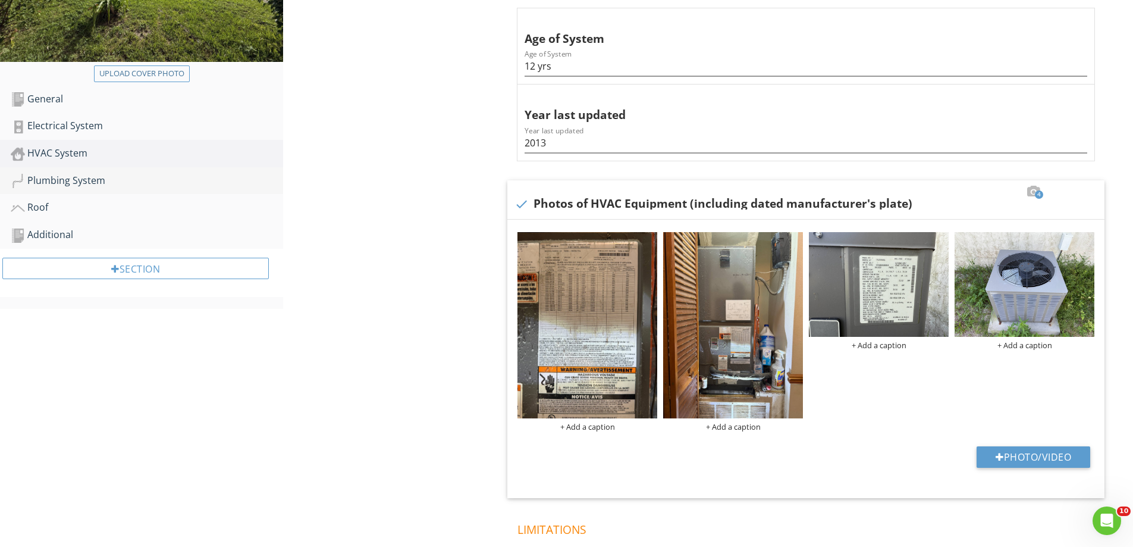
click at [186, 183] on div "Plumbing System" at bounding box center [147, 180] width 272 height 15
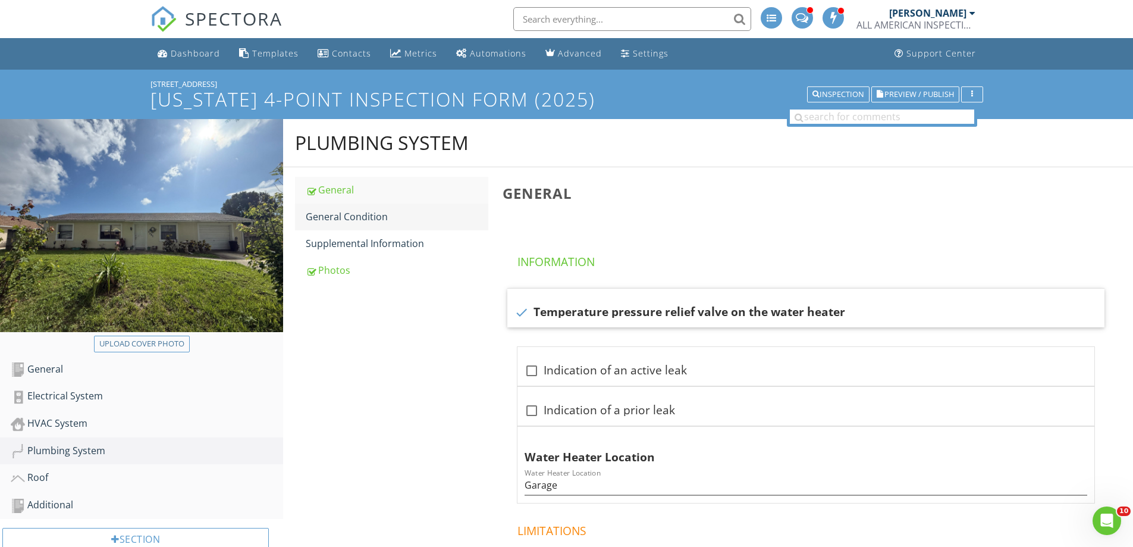
click at [358, 212] on div "General Condition" at bounding box center [397, 216] width 183 height 14
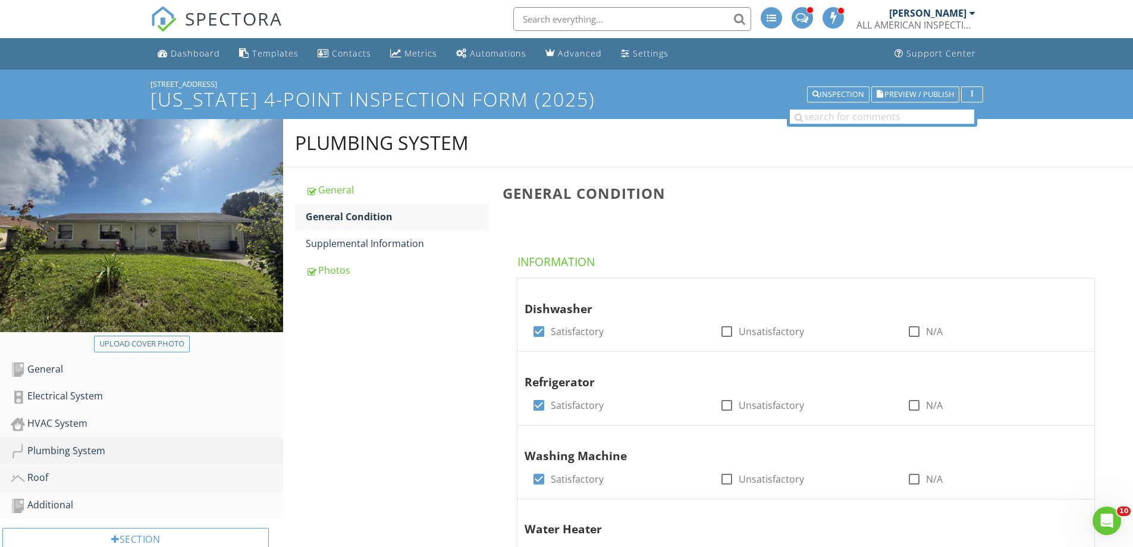
click at [218, 486] on link "Roof" at bounding box center [147, 477] width 272 height 27
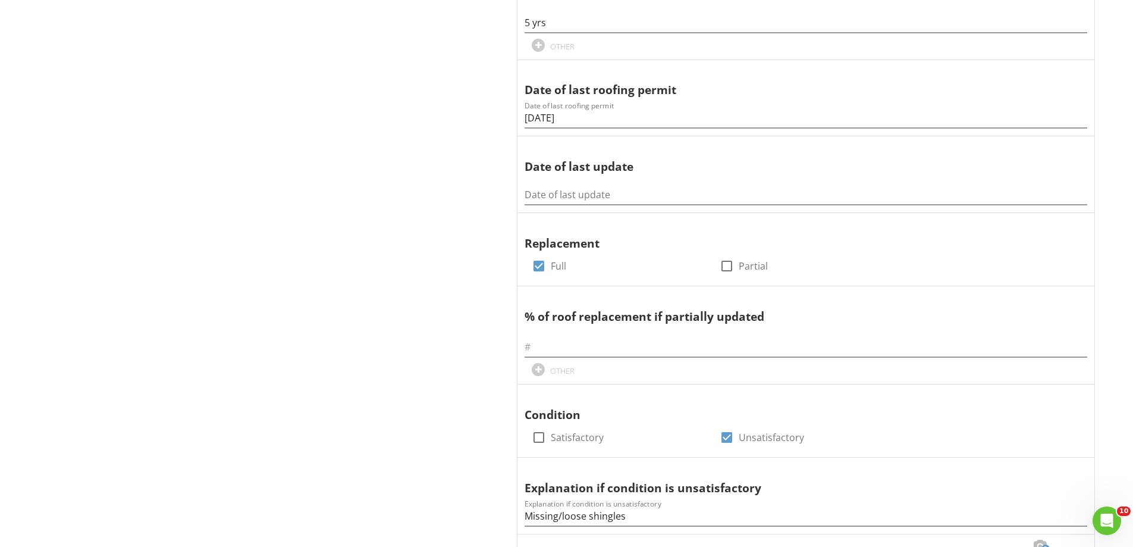
scroll to position [793, 0]
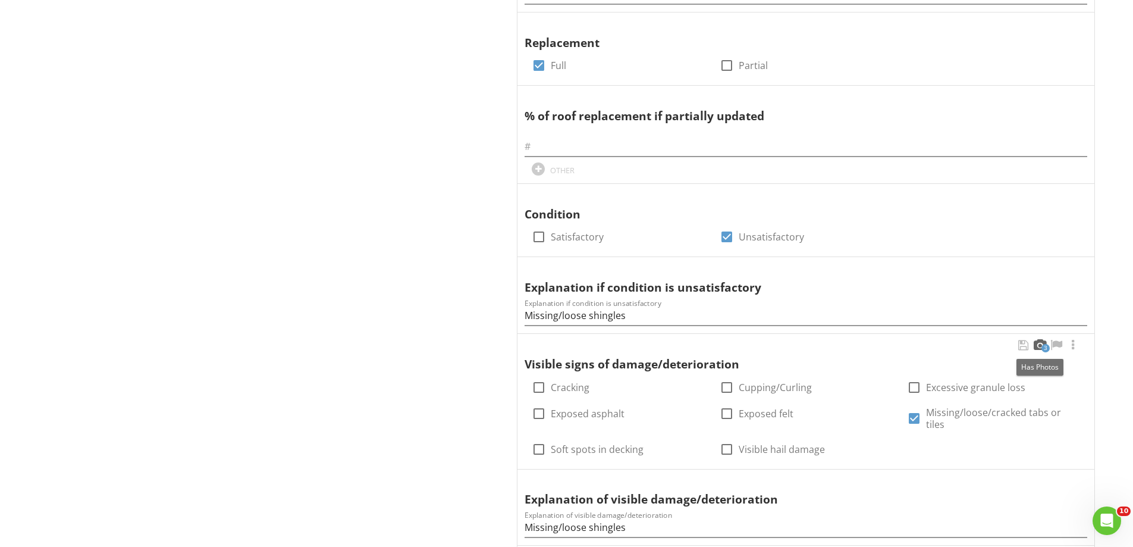
click at [1038, 344] on div at bounding box center [1039, 345] width 14 height 12
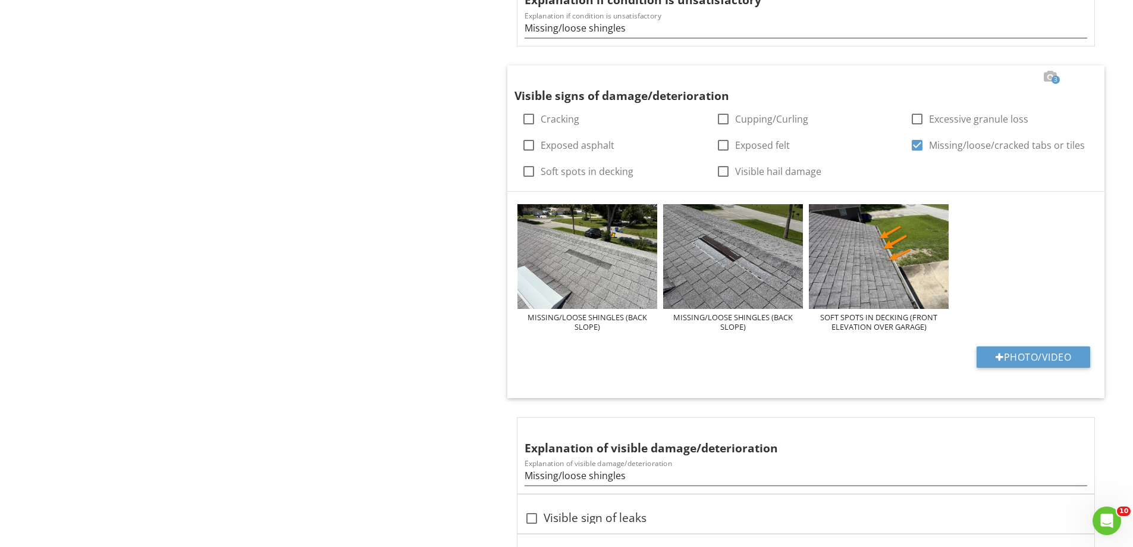
scroll to position [1189, 0]
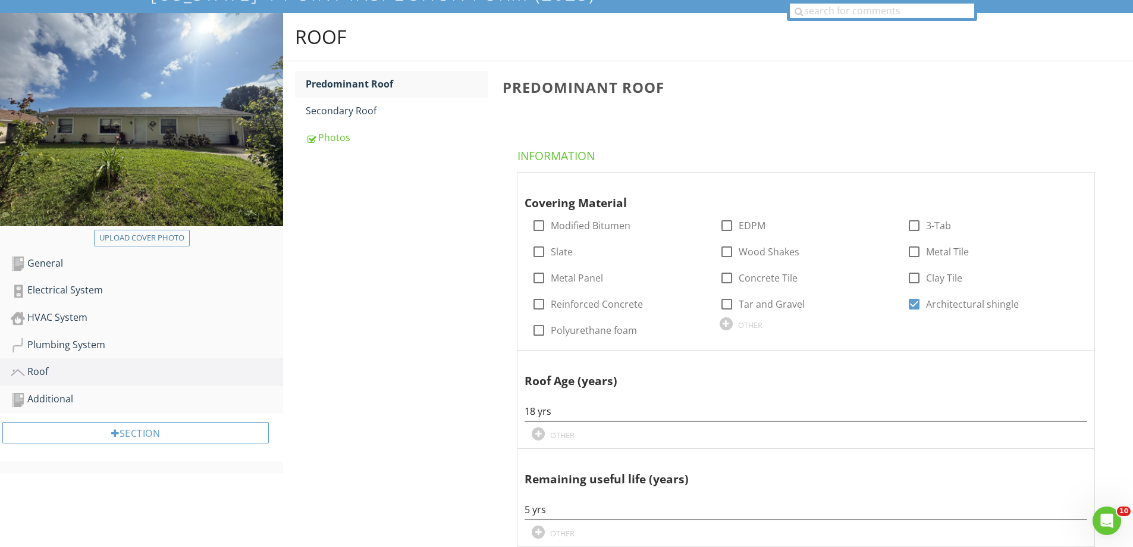
scroll to position [0, 0]
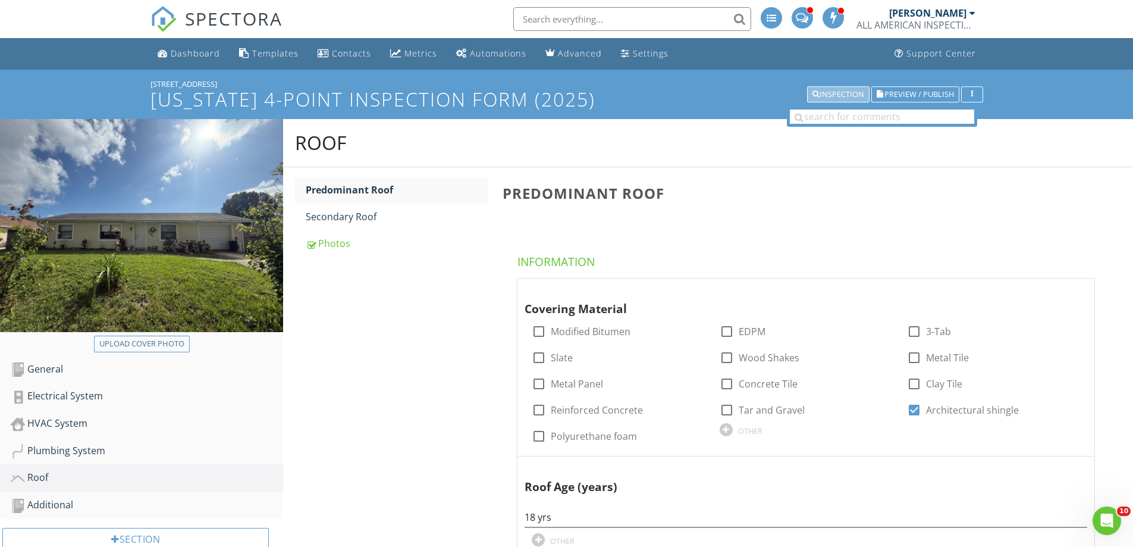
click at [841, 93] on div "Inspection" at bounding box center [838, 94] width 52 height 8
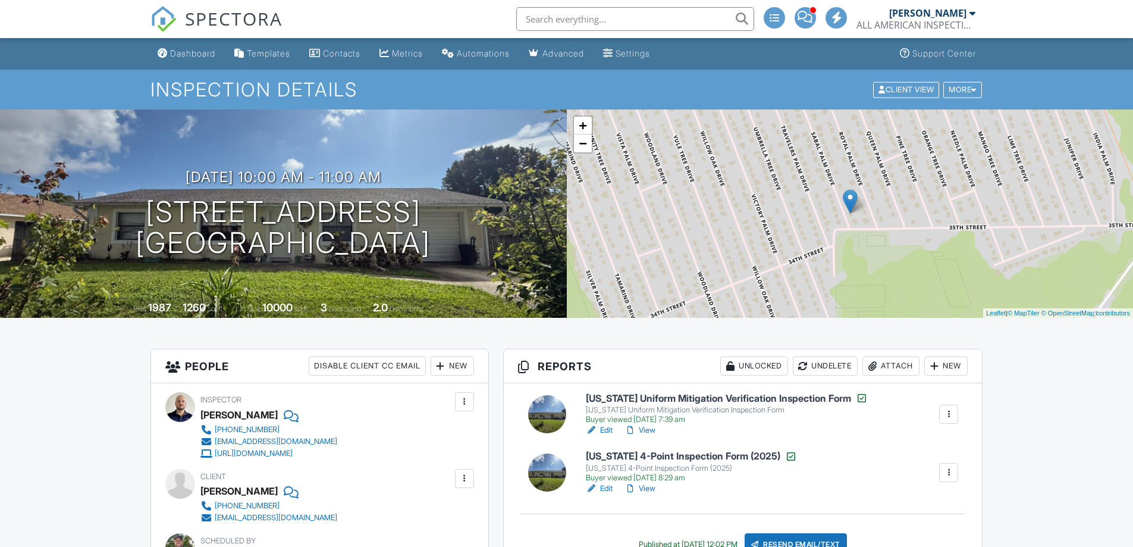
click at [651, 488] on link "View" at bounding box center [639, 488] width 31 height 12
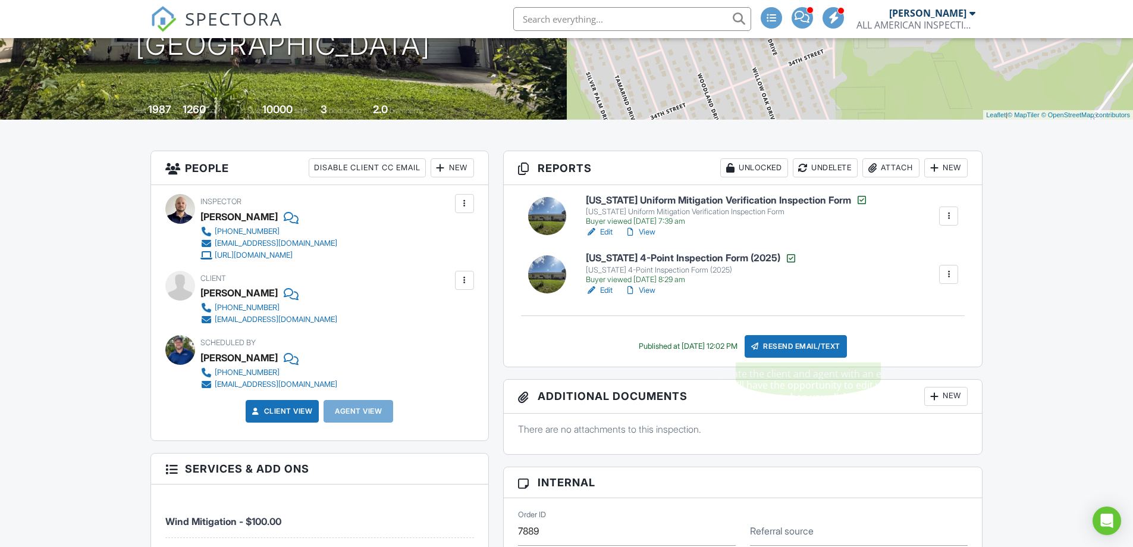
click at [814, 350] on div "Resend Email/Text" at bounding box center [796, 346] width 102 height 23
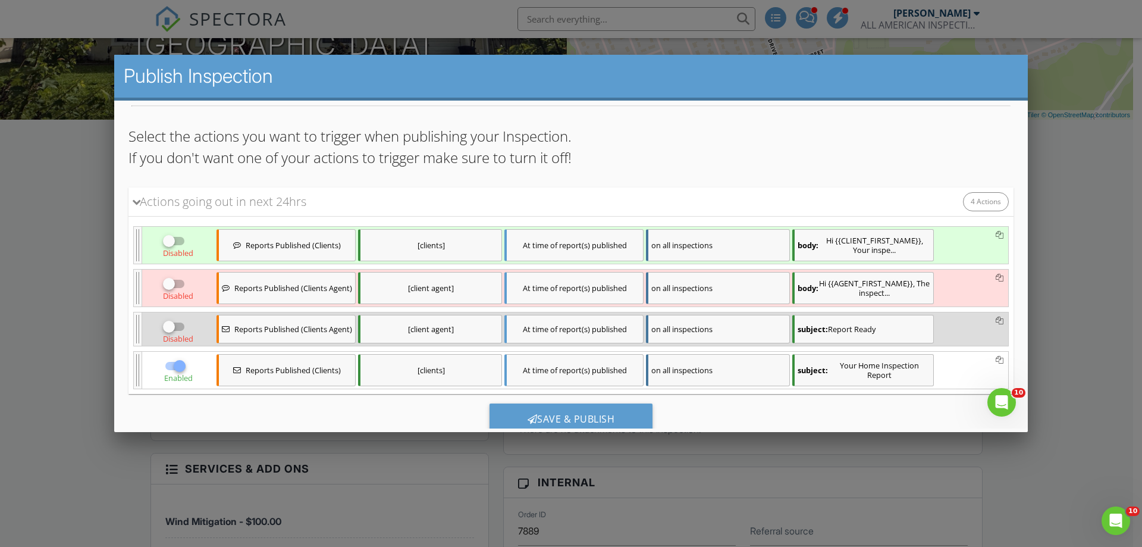
scroll to position [115, 0]
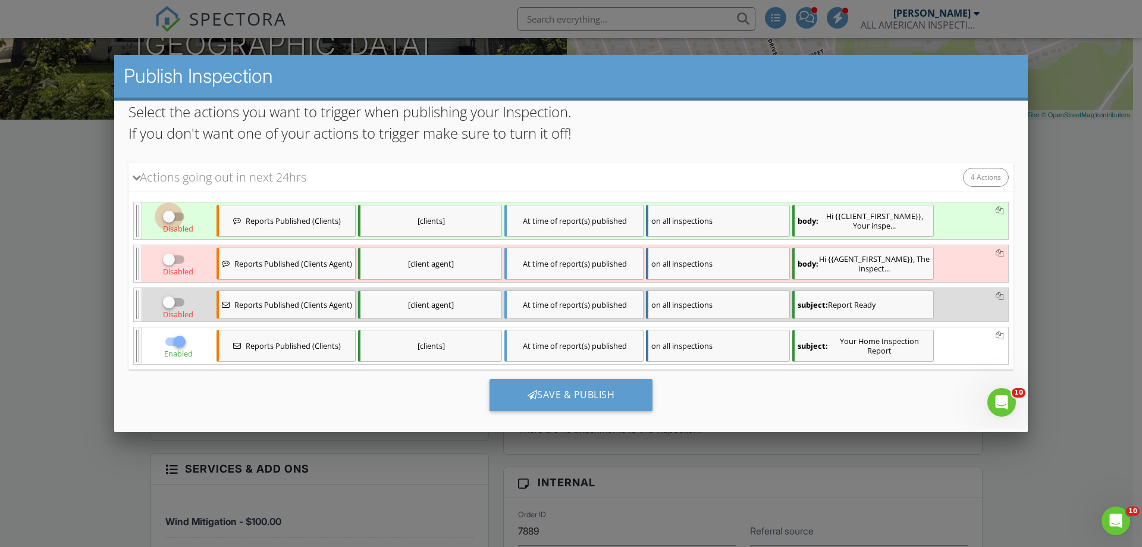
drag, startPoint x: 143, startPoint y: 218, endPoint x: 139, endPoint y: 239, distance: 21.8
click at [159, 217] on div at bounding box center [169, 216] width 20 height 20
checkbox input "true"
click at [159, 256] on div at bounding box center [169, 259] width 20 height 20
checkbox input "true"
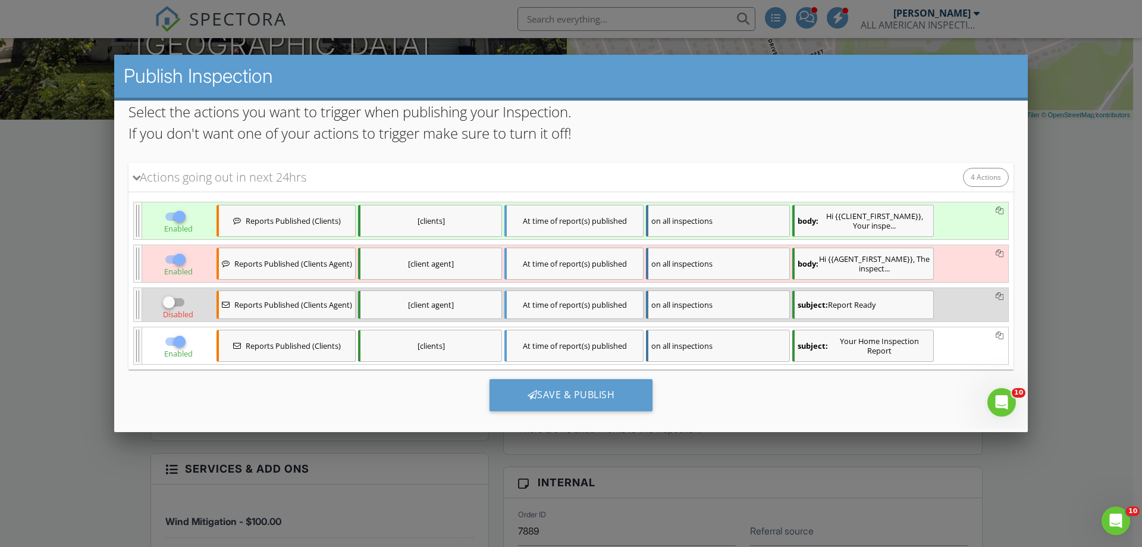
click at [159, 297] on div at bounding box center [169, 301] width 20 height 20
checkbox input "true"
click at [592, 378] on div "Save & Publish" at bounding box center [571, 394] width 164 height 32
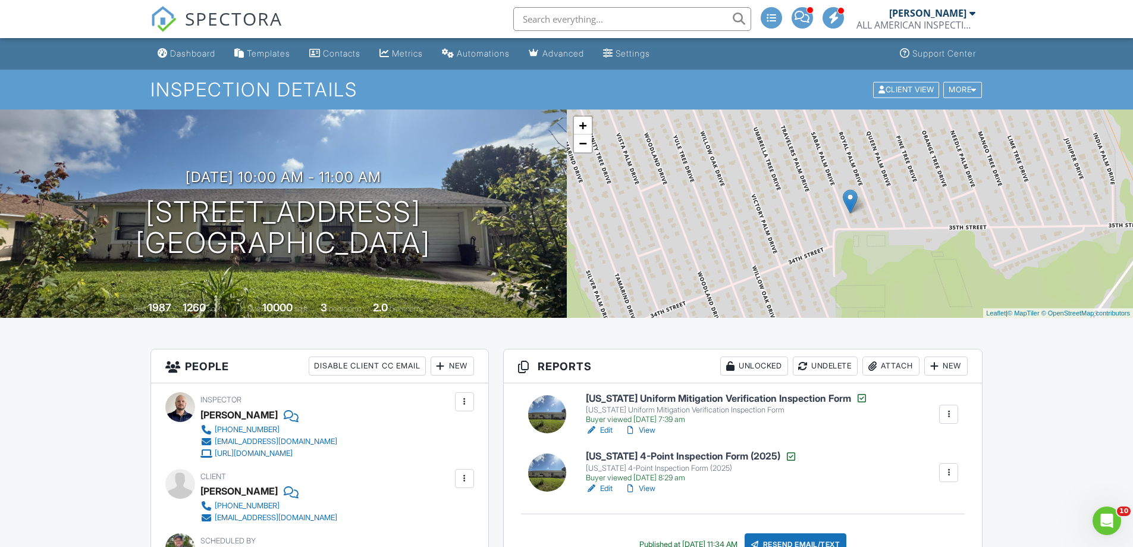
drag, startPoint x: 1080, startPoint y: 321, endPoint x: 190, endPoint y: 288, distance: 890.3
